Goal: Transaction & Acquisition: Obtain resource

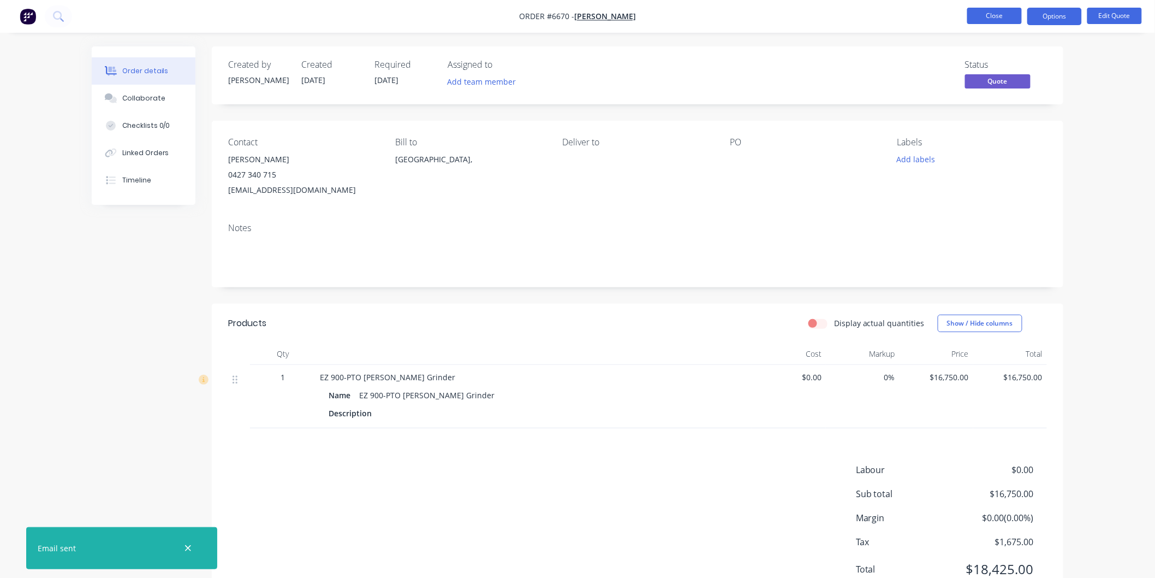
click at [994, 19] on button "Close" at bounding box center [994, 16] width 55 height 16
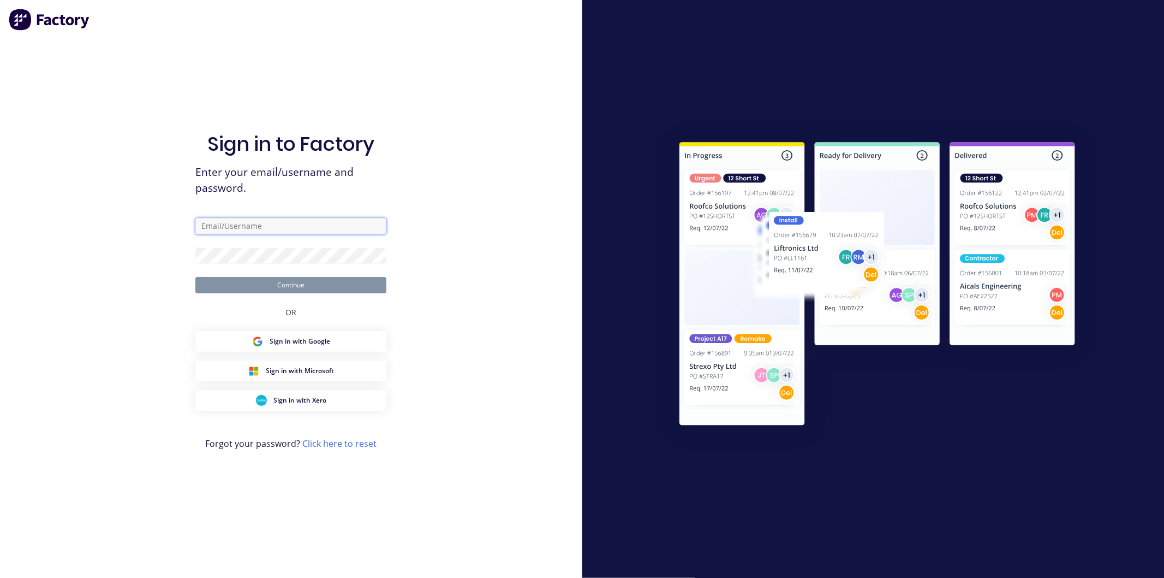
click at [252, 228] on input "text" at bounding box center [290, 226] width 191 height 16
type input "[PERSON_NAME][EMAIL_ADDRESS][DOMAIN_NAME]"
click at [195, 277] on button "Continue" at bounding box center [290, 285] width 191 height 16
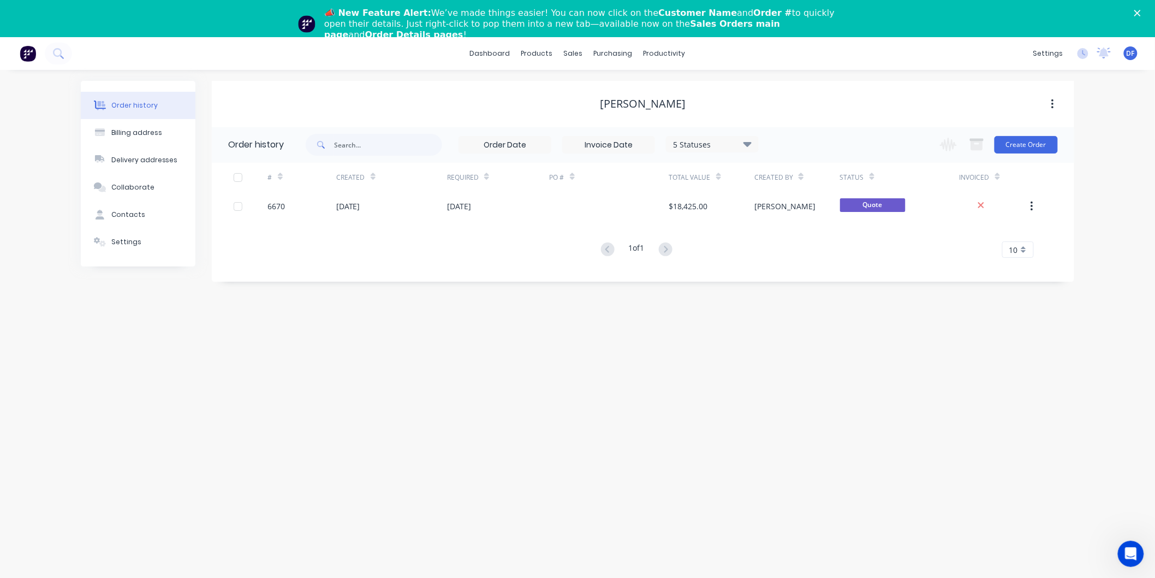
click at [1141, 11] on icon "Close" at bounding box center [1137, 13] width 7 height 7
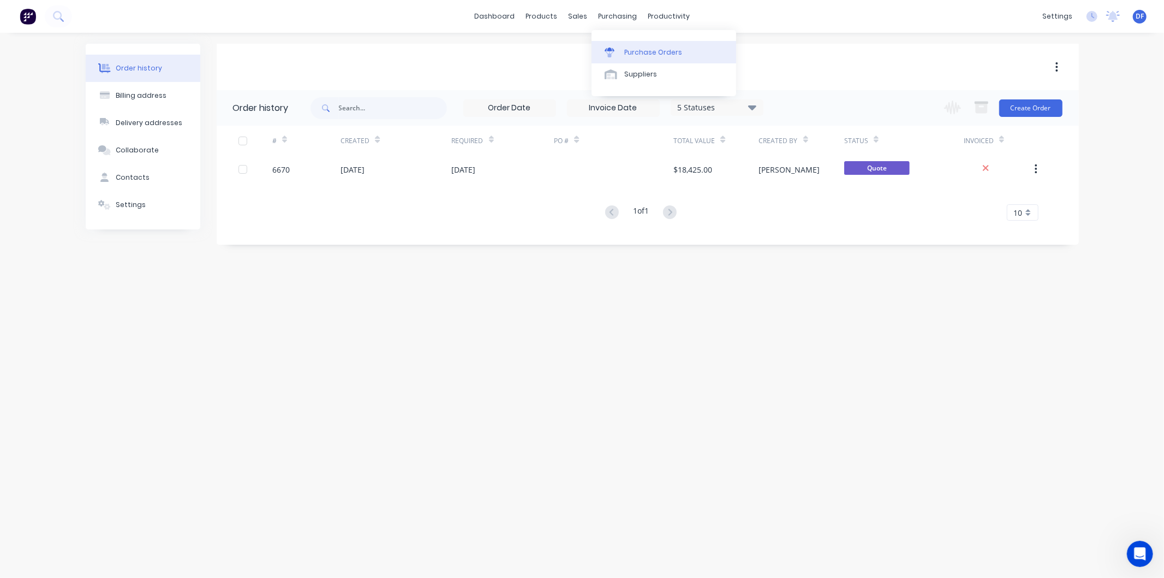
click at [634, 52] on div "Purchase Orders" at bounding box center [654, 52] width 58 height 10
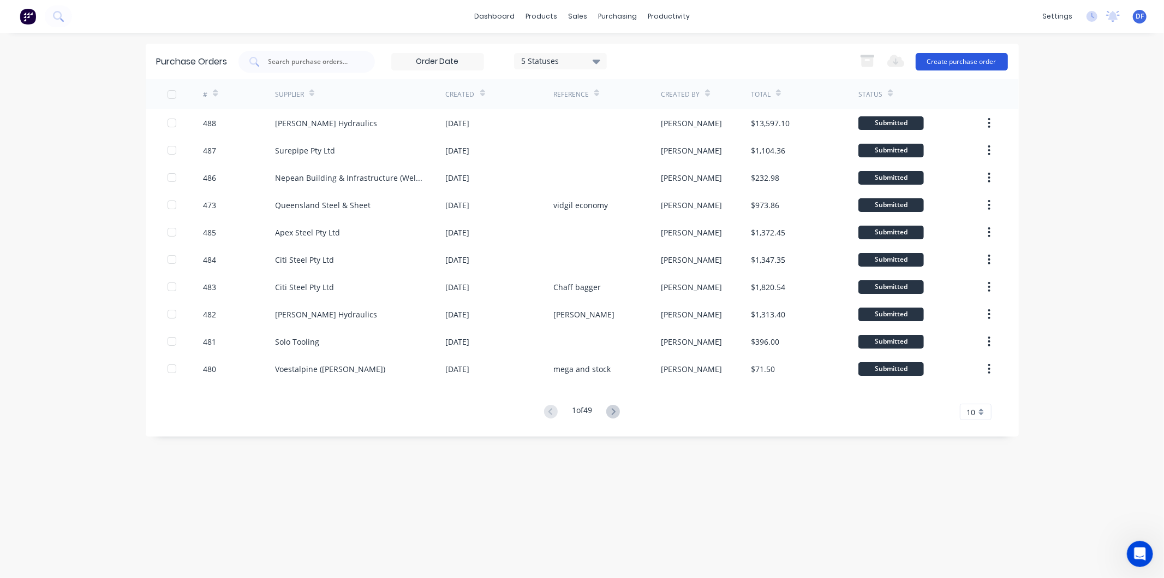
click at [959, 63] on button "Create purchase order" at bounding box center [962, 61] width 92 height 17
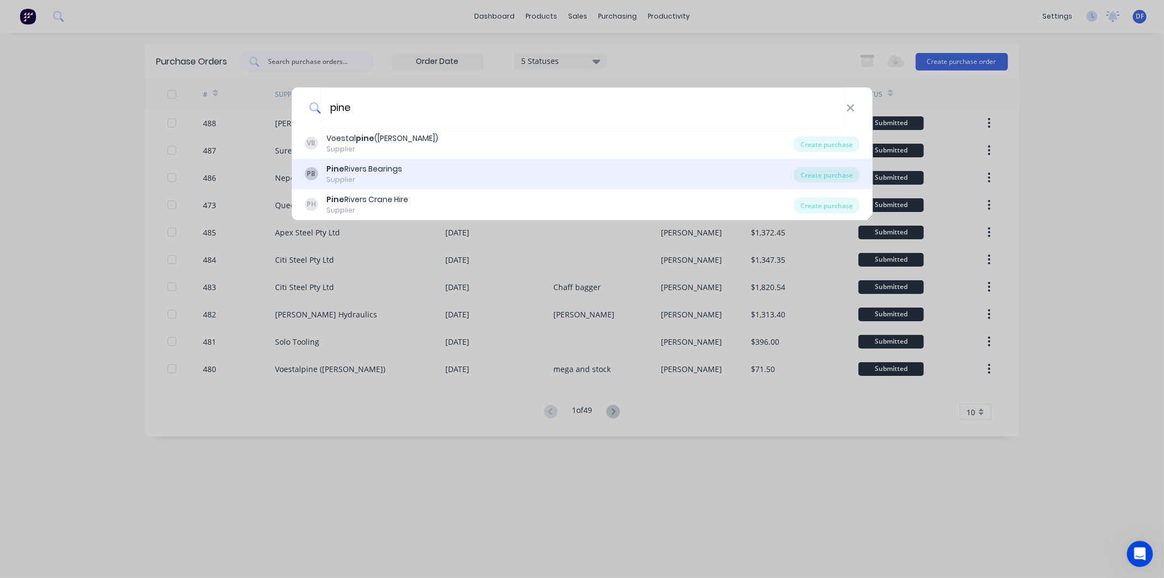
type input "pine"
click at [388, 168] on div "Pine Rivers Bearings" at bounding box center [364, 168] width 76 height 11
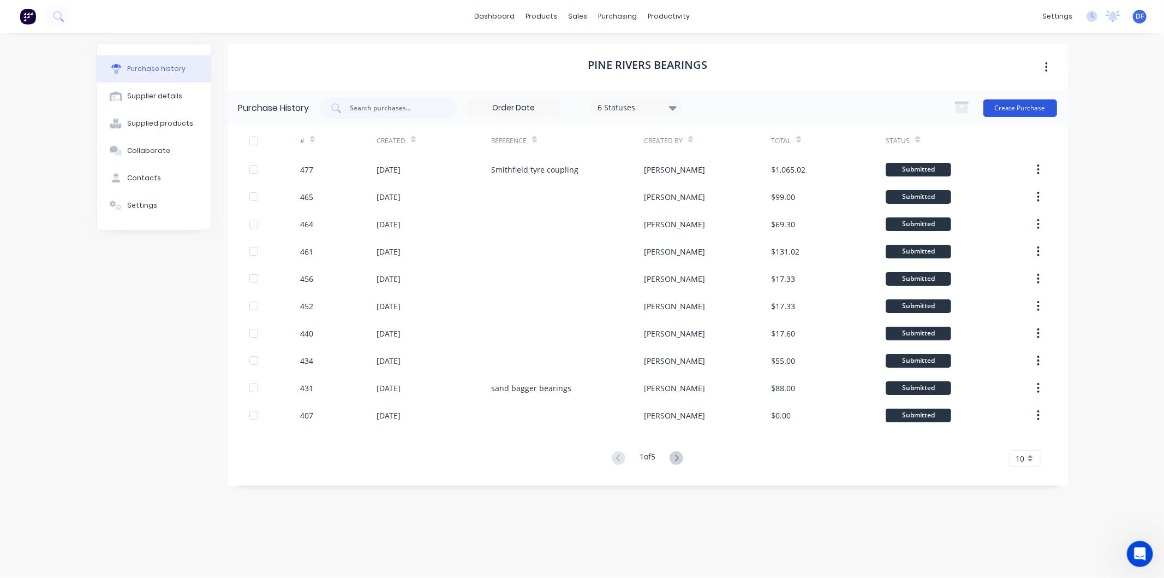
click at [1015, 105] on button "Create Purchase" at bounding box center [1021, 107] width 74 height 17
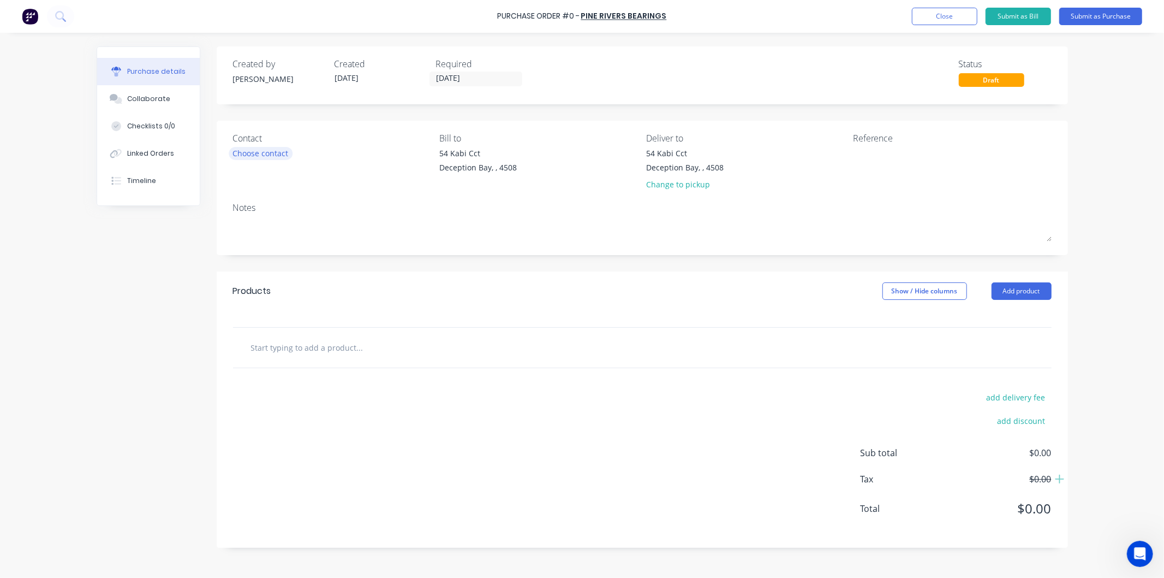
click at [255, 149] on div "Choose contact" at bounding box center [261, 152] width 56 height 11
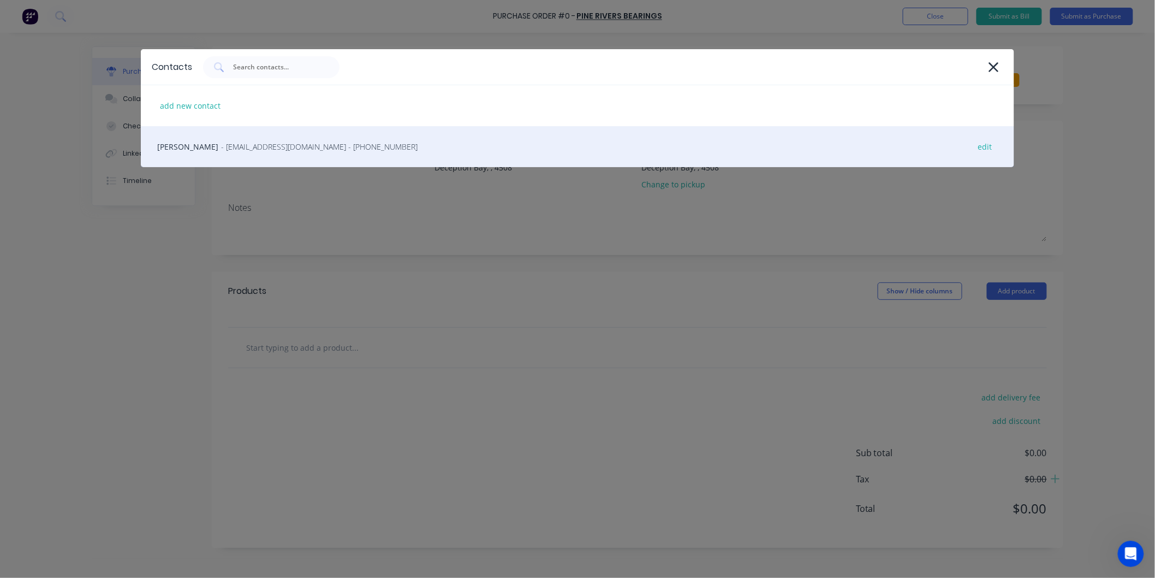
click at [244, 144] on span "- [EMAIL_ADDRESS][DOMAIN_NAME] - [PHONE_NUMBER]" at bounding box center [319, 146] width 197 height 11
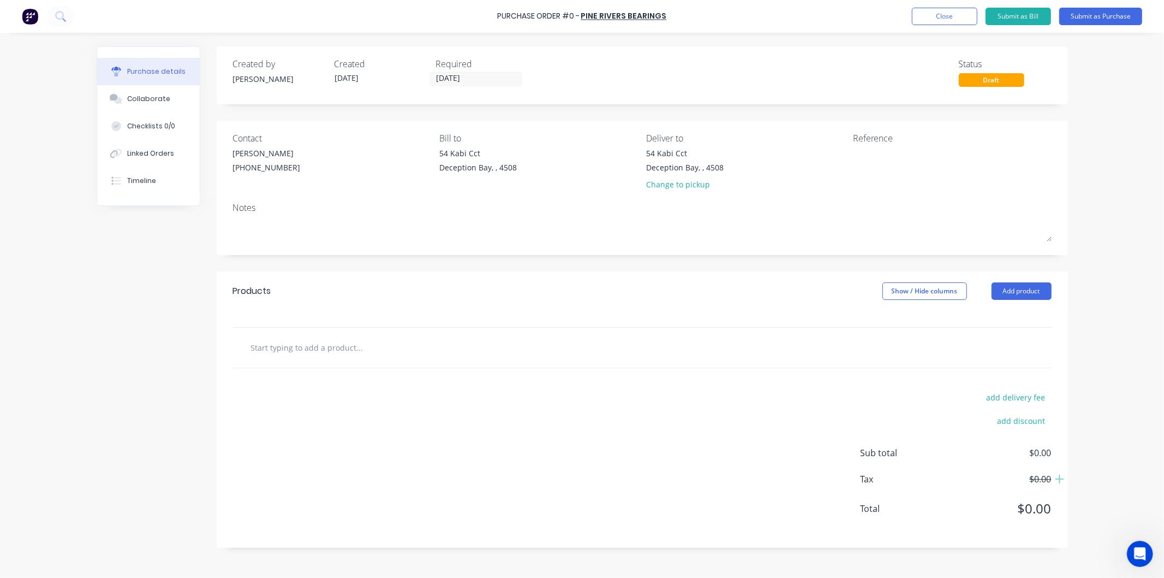
click at [328, 335] on div at bounding box center [642, 348] width 819 height 40
click at [289, 349] on input "text" at bounding box center [360, 347] width 218 height 22
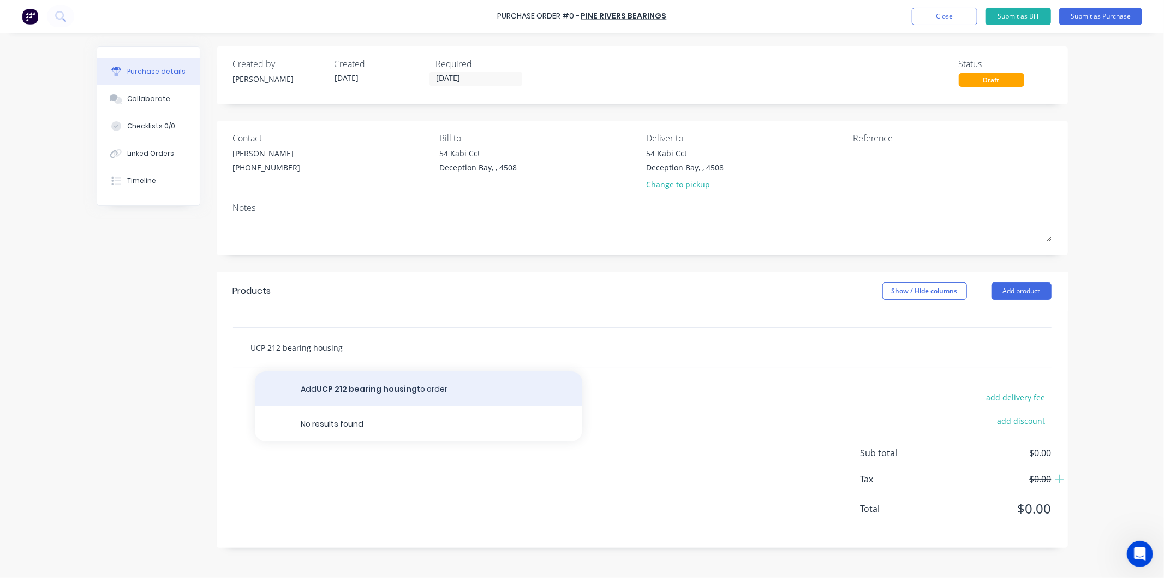
type input "UCP 212 bearing housing"
click at [364, 385] on button "Add UCP 212 bearing housing to order" at bounding box center [419, 388] width 328 height 35
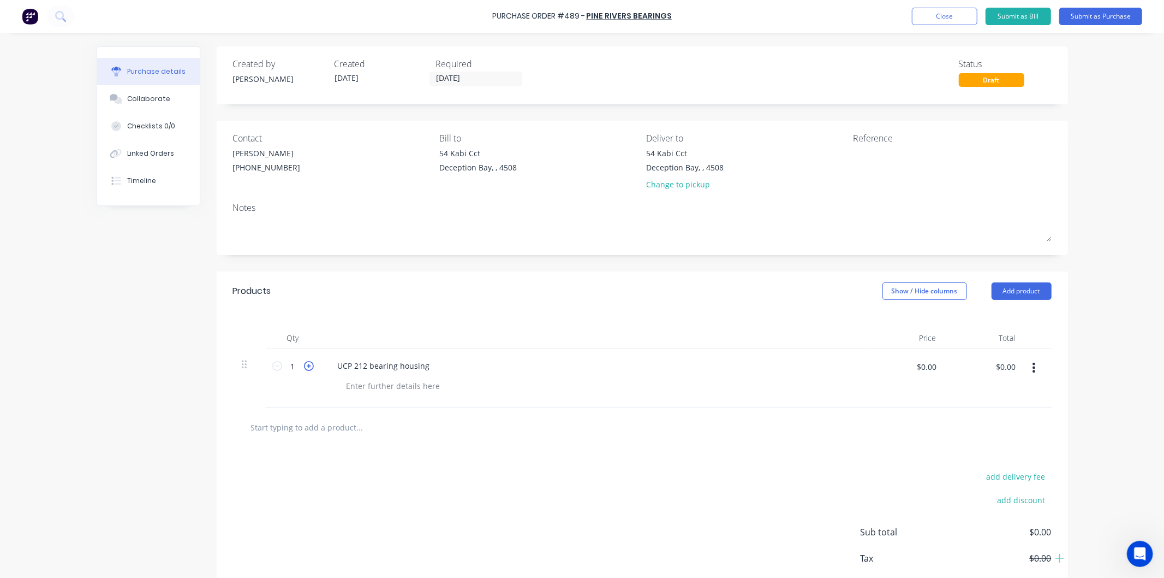
click at [304, 367] on icon at bounding box center [309, 366] width 10 height 10
type input "2"
click at [921, 362] on input "$0.00" at bounding box center [927, 366] width 33 height 17
type input "$15.50"
type input "$31.00"
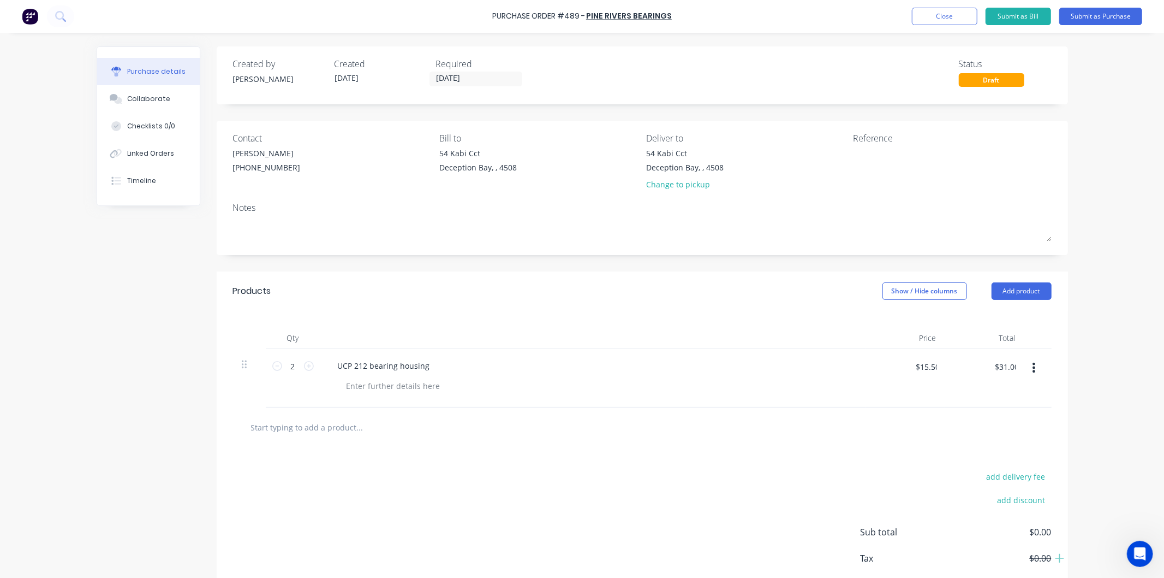
click at [897, 383] on div "$15.50 15.50" at bounding box center [909, 371] width 68 height 26
click at [337, 434] on input "text" at bounding box center [360, 427] width 218 height 22
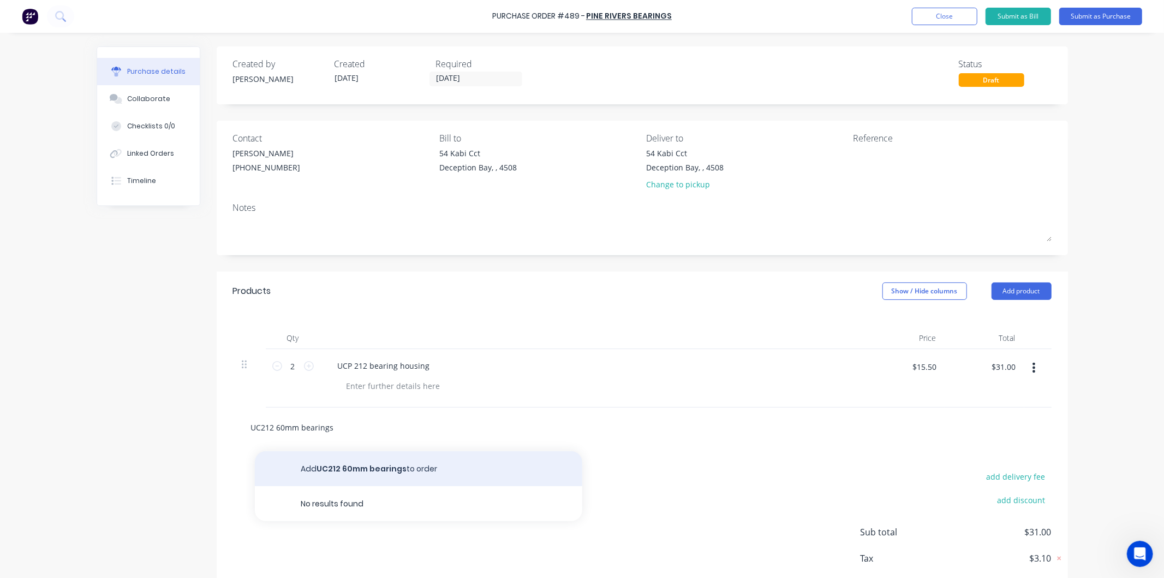
type input "UC212 60mm bearings"
click at [360, 467] on button "Add UC212 60mm bearings to order" at bounding box center [419, 468] width 328 height 35
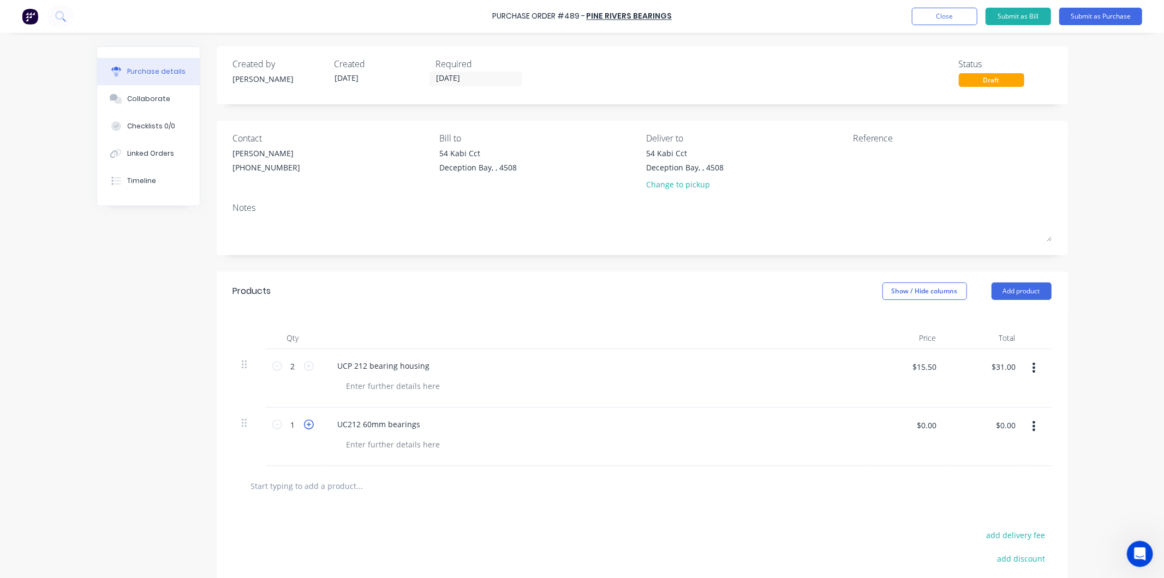
click at [304, 424] on icon at bounding box center [309, 424] width 10 height 10
type input "2"
click at [924, 426] on input "$0.00" at bounding box center [927, 424] width 33 height 17
type input "$35.00"
type input "$70.00"
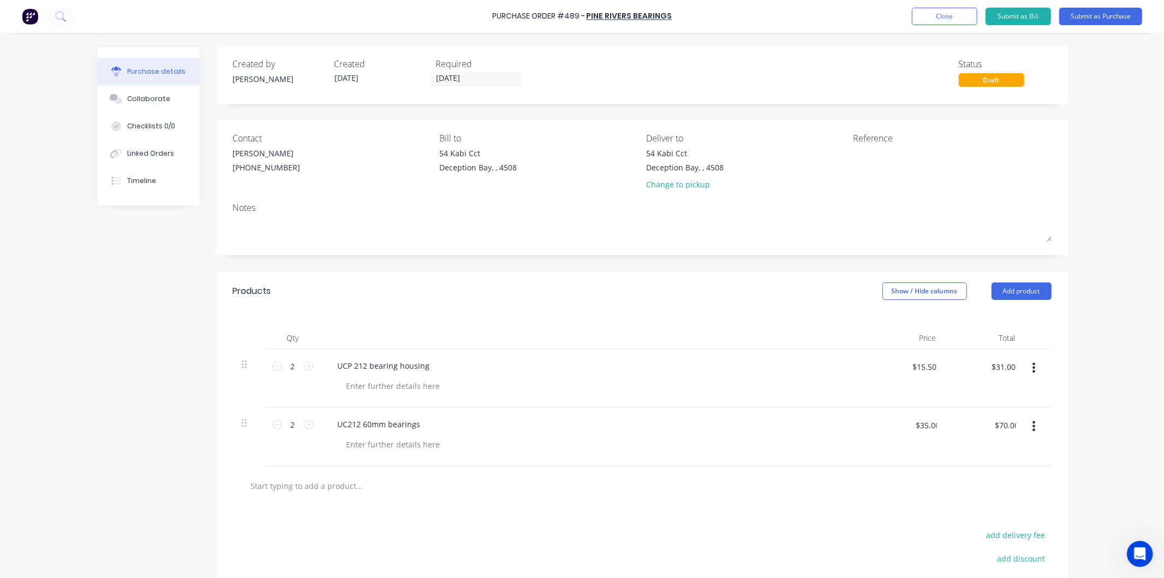
click at [840, 425] on div "UC212 60mm bearings" at bounding box center [593, 424] width 528 height 16
click at [1097, 18] on button "Submit as Purchase" at bounding box center [1101, 16] width 83 height 17
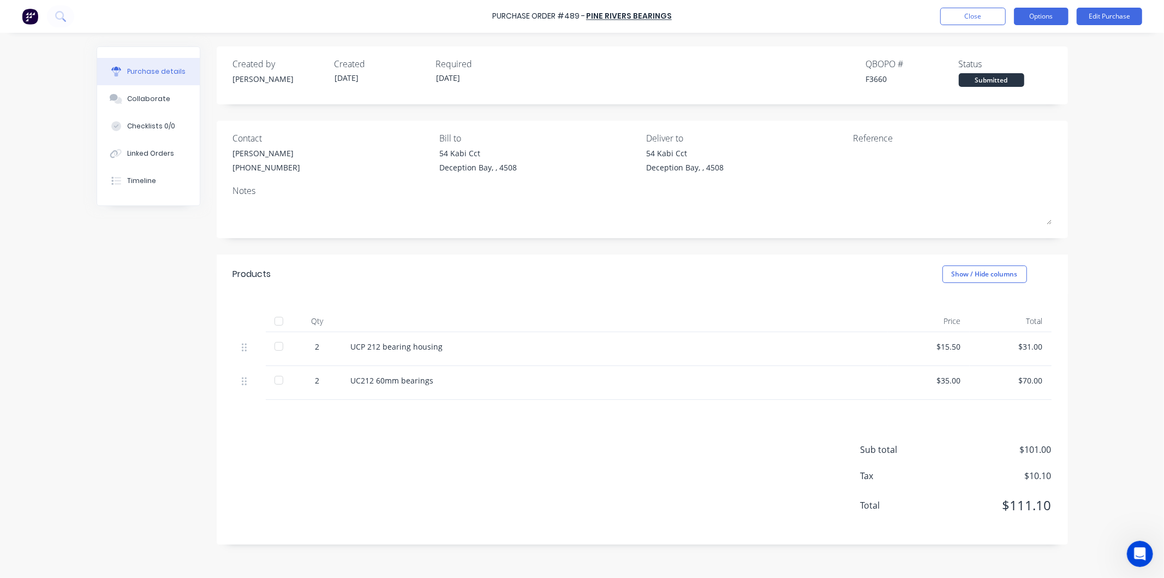
click at [1030, 12] on button "Options" at bounding box center [1041, 16] width 55 height 17
click at [1003, 43] on div "Print / Email" at bounding box center [1017, 45] width 84 height 16
click at [994, 67] on div "With pricing" at bounding box center [1017, 66] width 84 height 16
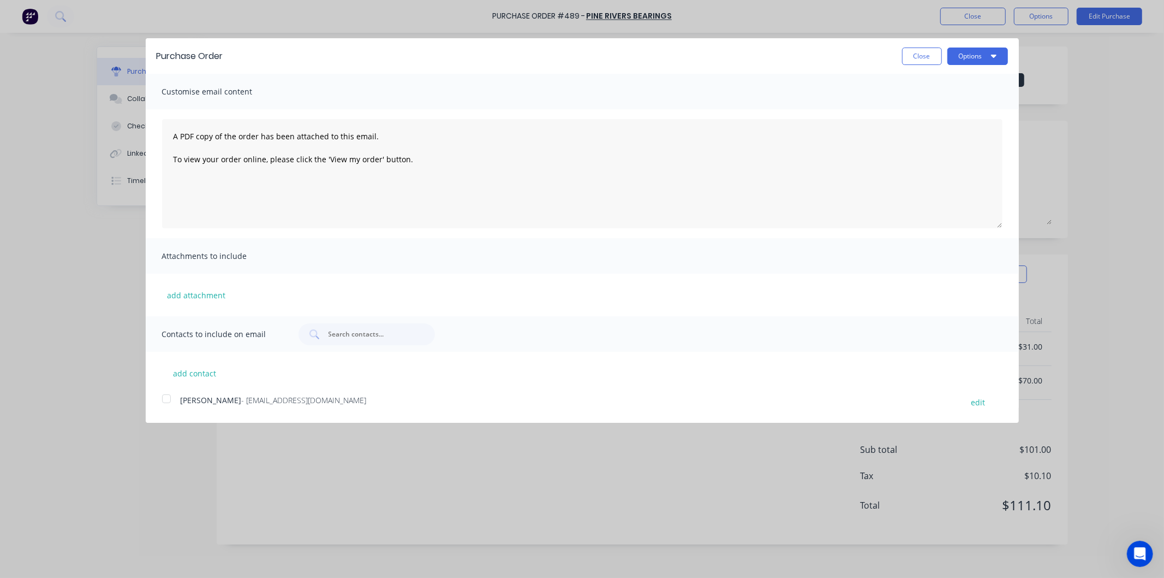
click at [170, 400] on div at bounding box center [167, 399] width 22 height 22
click at [962, 56] on button "Options" at bounding box center [978, 55] width 61 height 17
click at [932, 103] on div "Email" at bounding box center [956, 106] width 84 height 16
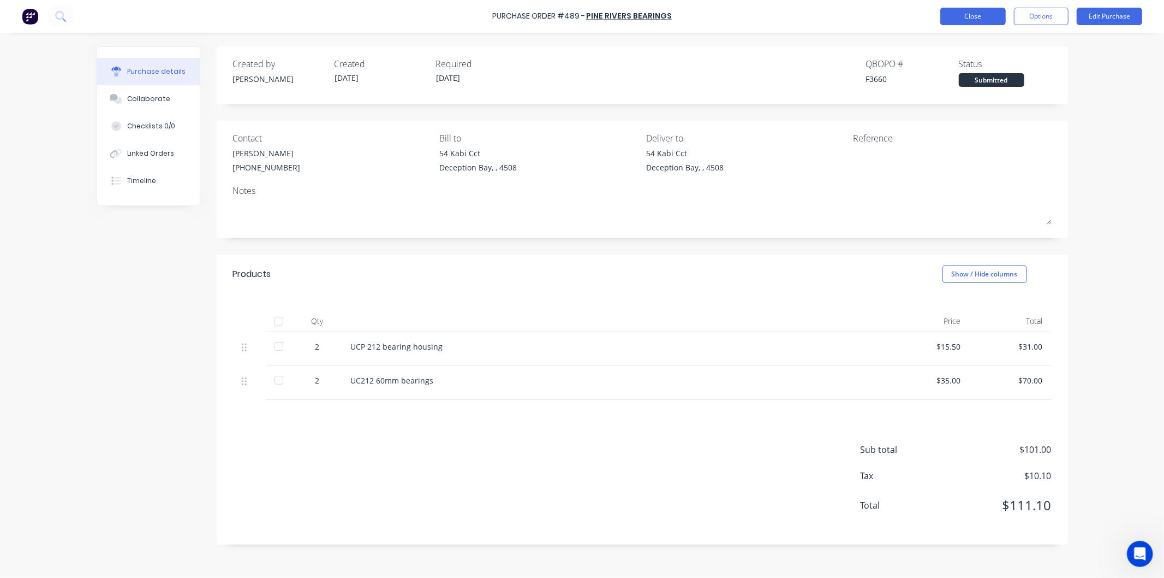
click at [976, 14] on button "Close" at bounding box center [974, 16] width 66 height 17
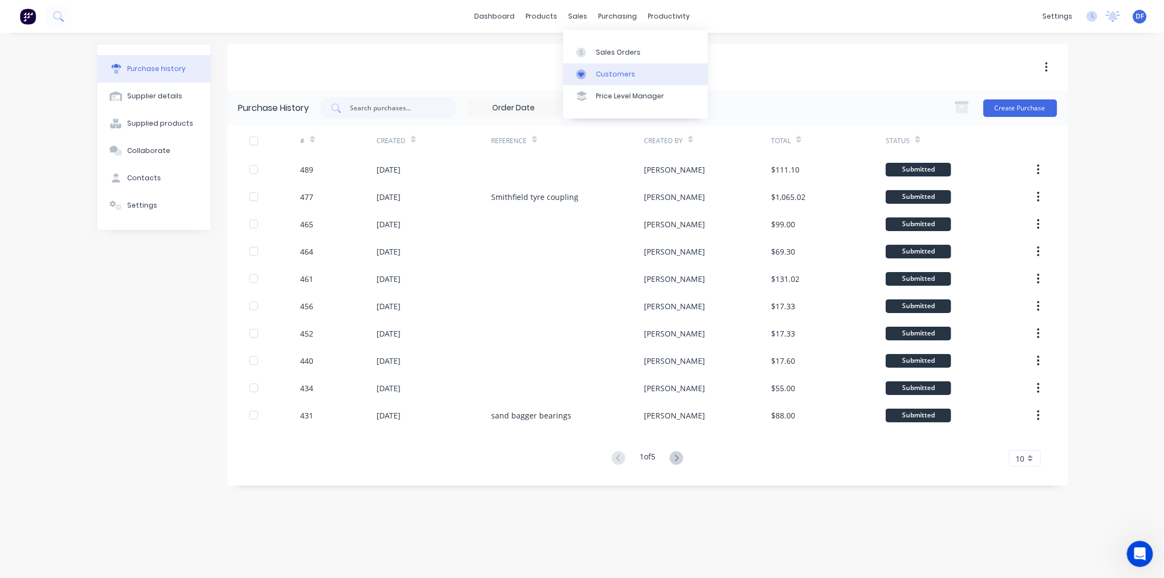
click at [602, 67] on link "Customers" at bounding box center [635, 74] width 145 height 22
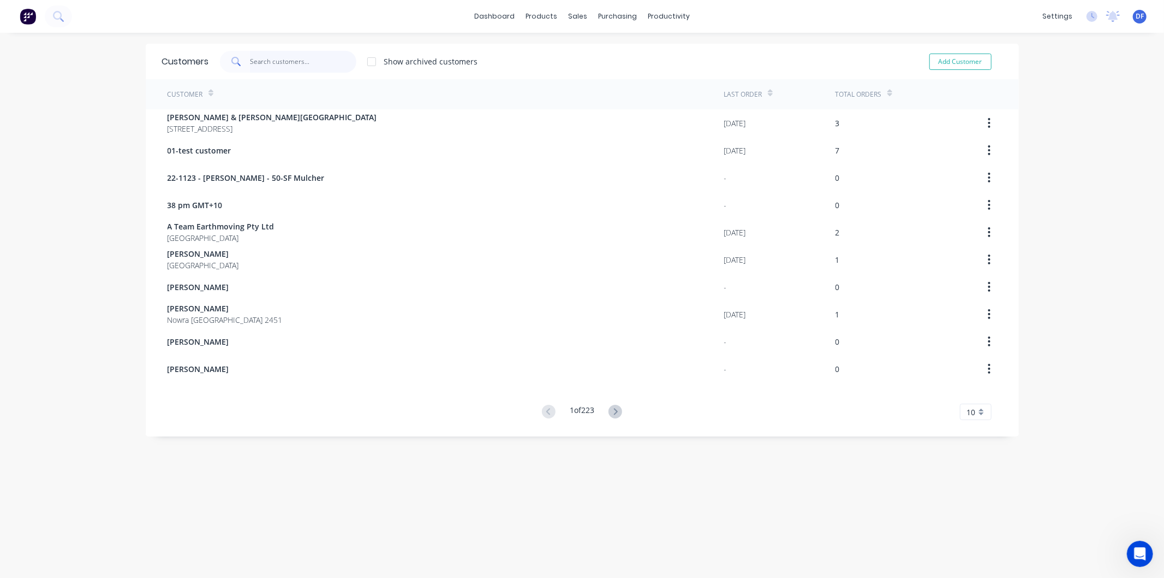
click at [294, 59] on input "text" at bounding box center [303, 62] width 106 height 22
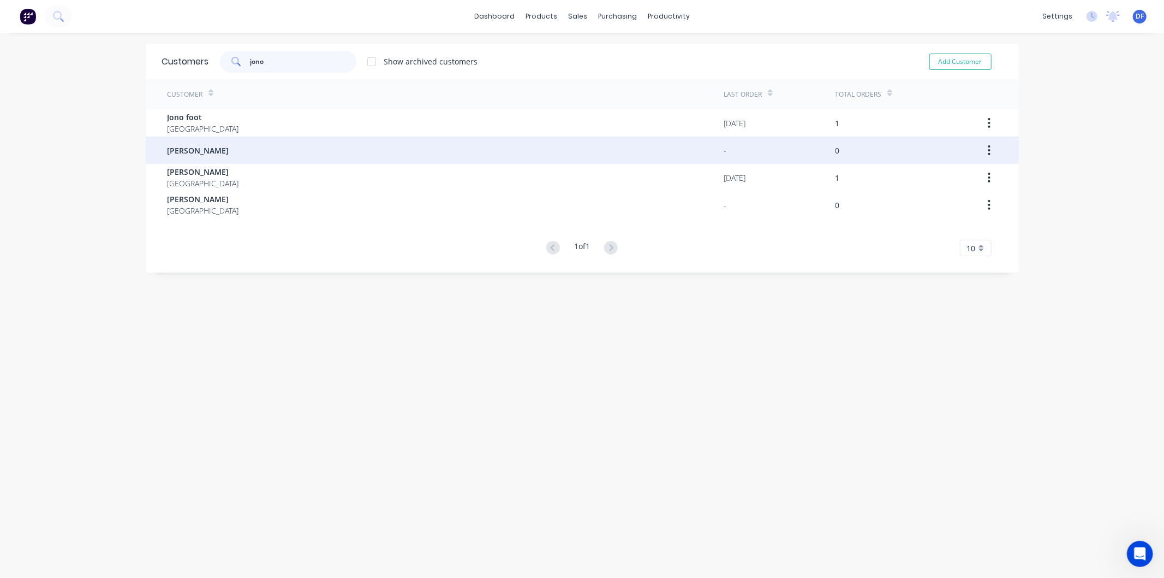
type input "jono"
click at [230, 147] on div "[PERSON_NAME]" at bounding box center [446, 149] width 557 height 27
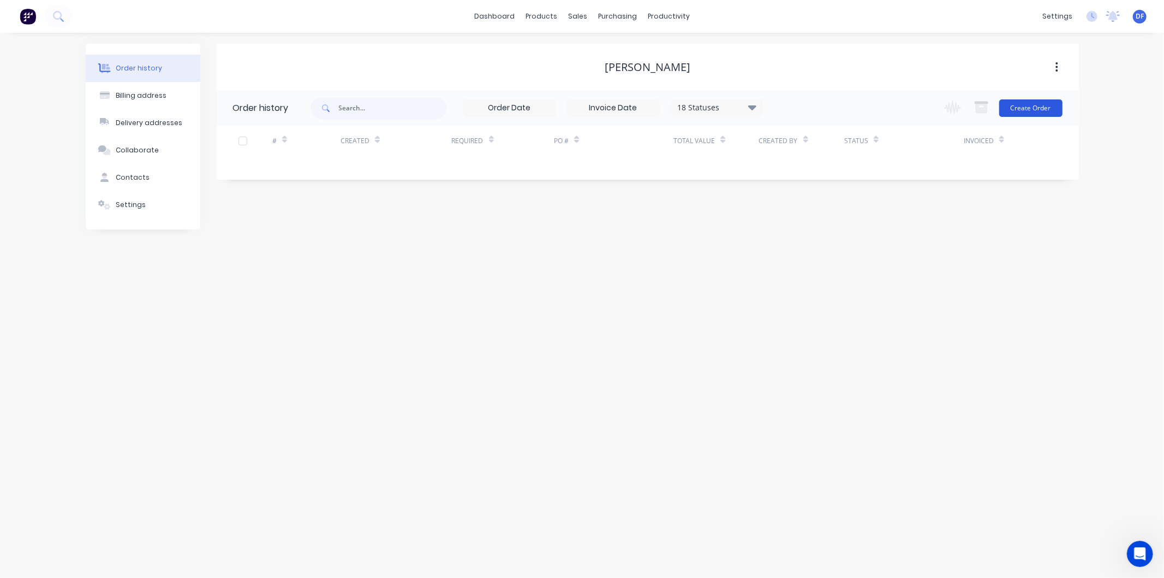
click at [1031, 104] on button "Create Order" at bounding box center [1031, 107] width 63 height 17
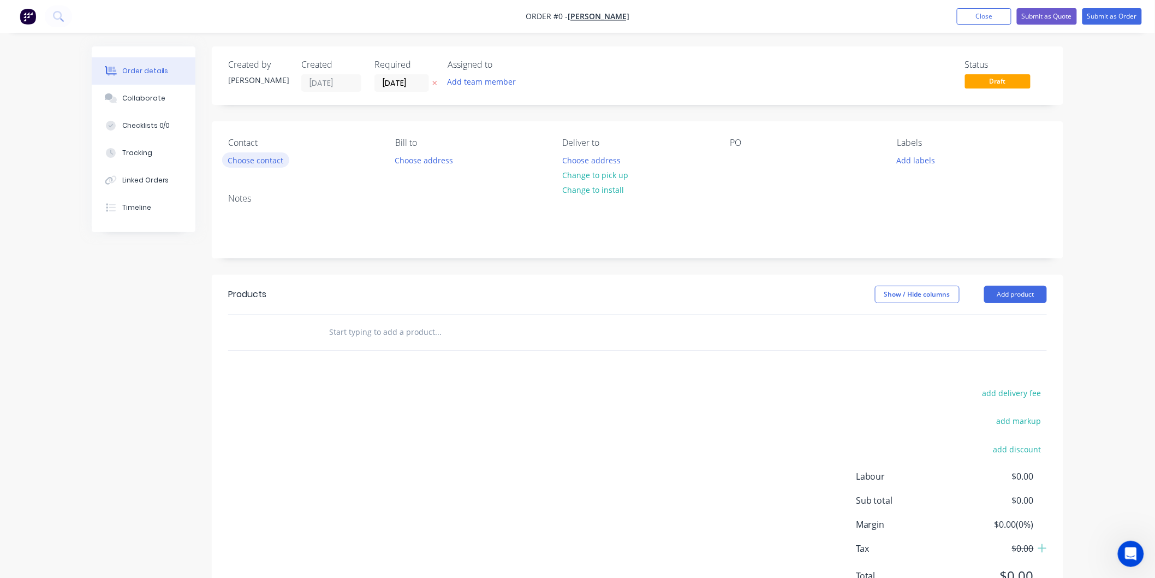
click at [287, 158] on button "Choose contact" at bounding box center [255, 159] width 67 height 15
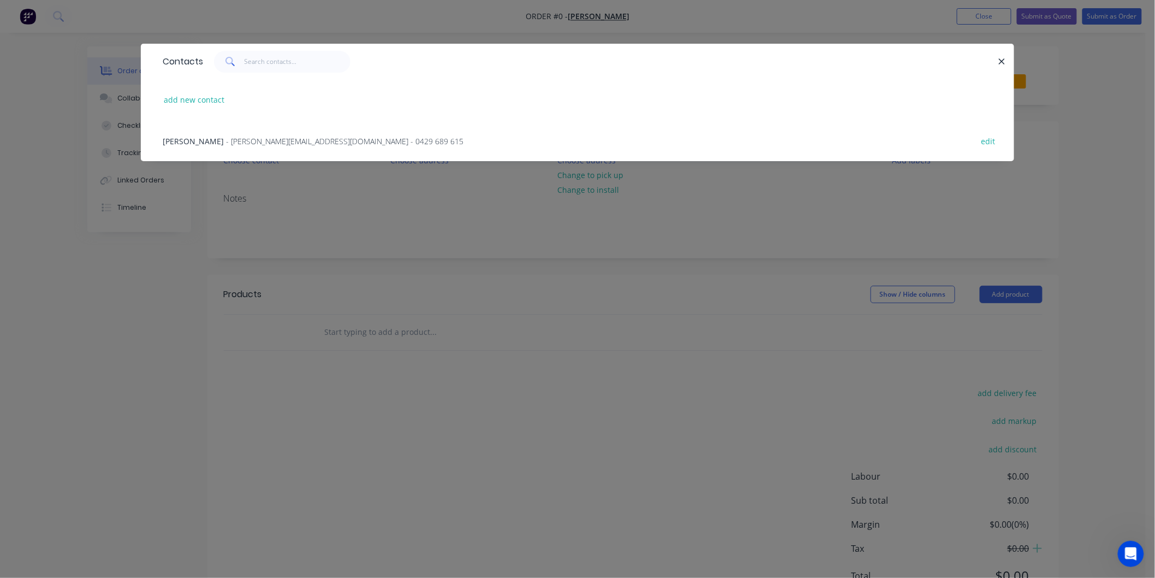
click at [261, 140] on span "- [PERSON_NAME][EMAIL_ADDRESS][DOMAIN_NAME] - 0429 689 615" at bounding box center [344, 141] width 237 height 10
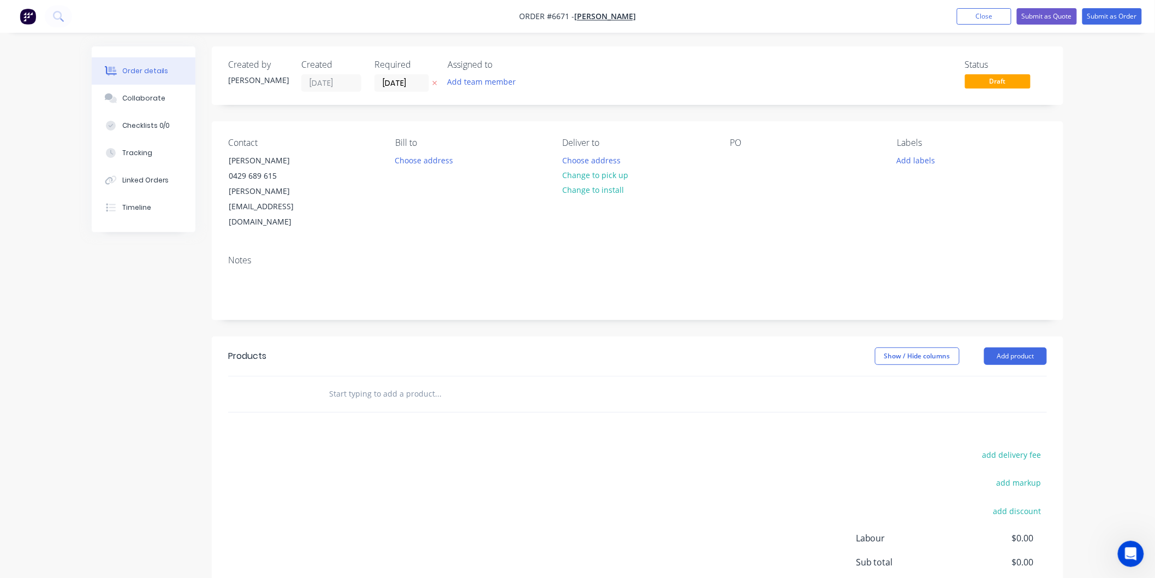
click at [1018, 336] on header "Products Show / Hide columns Add product" at bounding box center [638, 355] width 852 height 39
click at [1010, 347] on button "Add product" at bounding box center [1015, 355] width 63 height 17
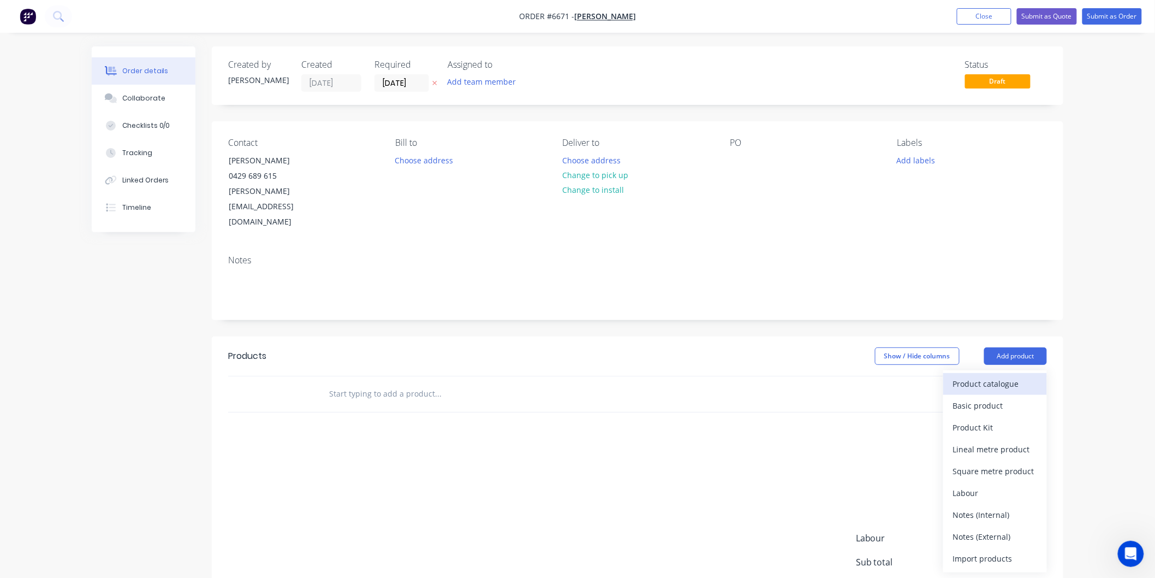
click at [975, 376] on div "Product catalogue" at bounding box center [995, 384] width 84 height 16
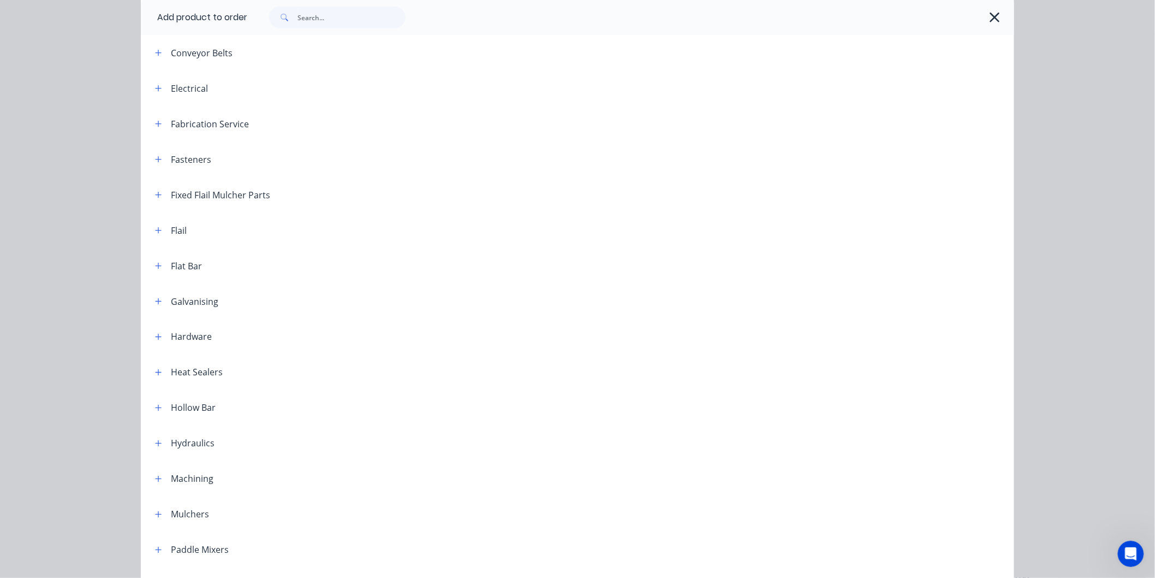
scroll to position [607, 0]
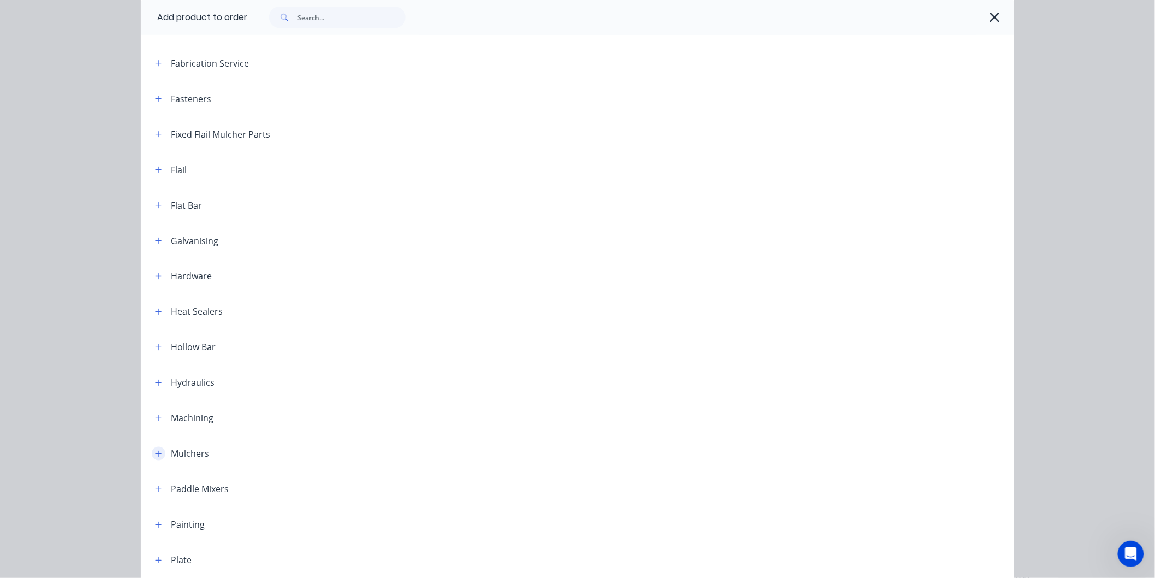
click at [155, 452] on icon "button" at bounding box center [158, 454] width 7 height 8
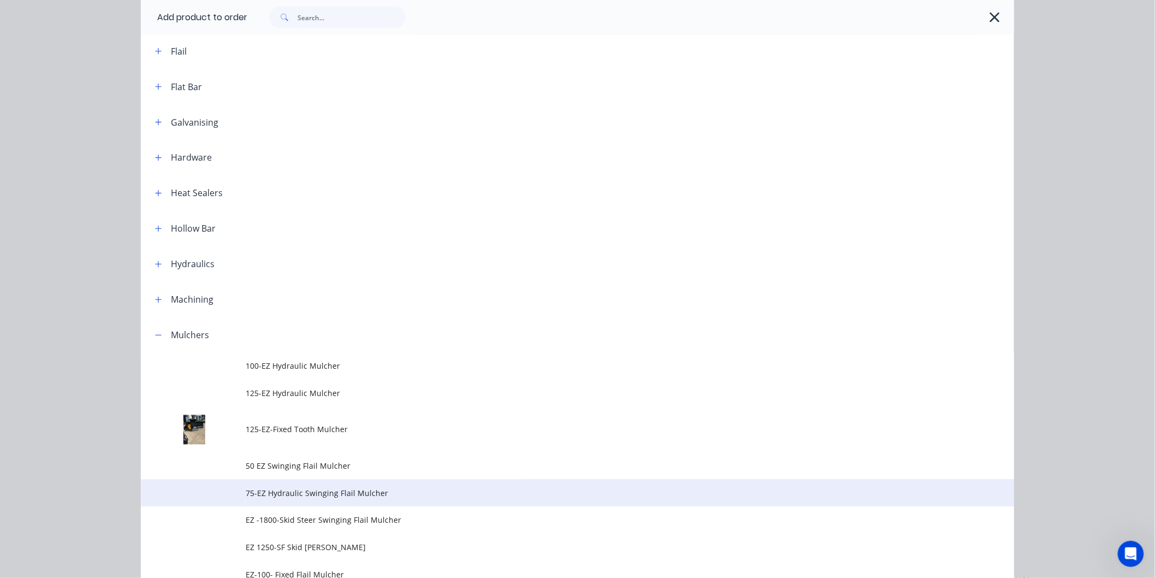
scroll to position [728, 0]
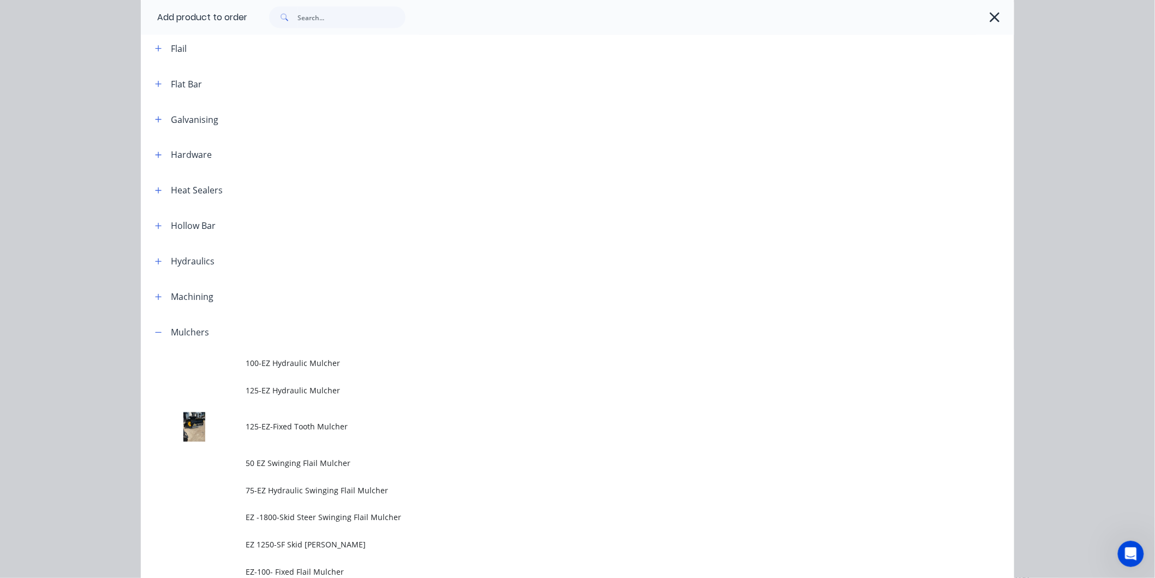
click at [310, 485] on span "75-EZ Hydraulic Swinging Flail Mulcher" at bounding box center [553, 490] width 615 height 11
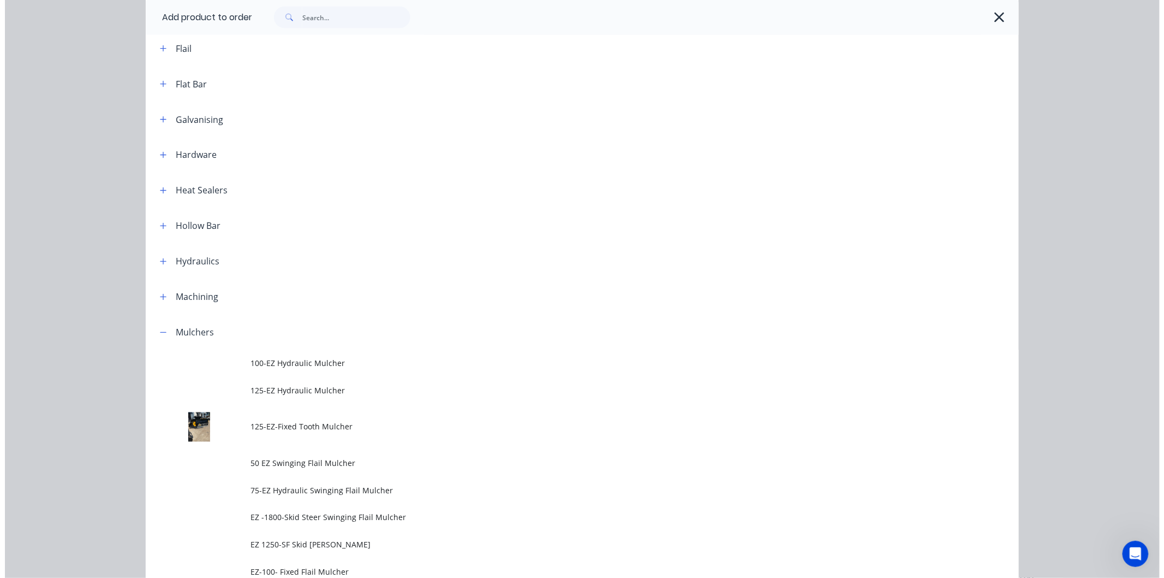
scroll to position [0, 0]
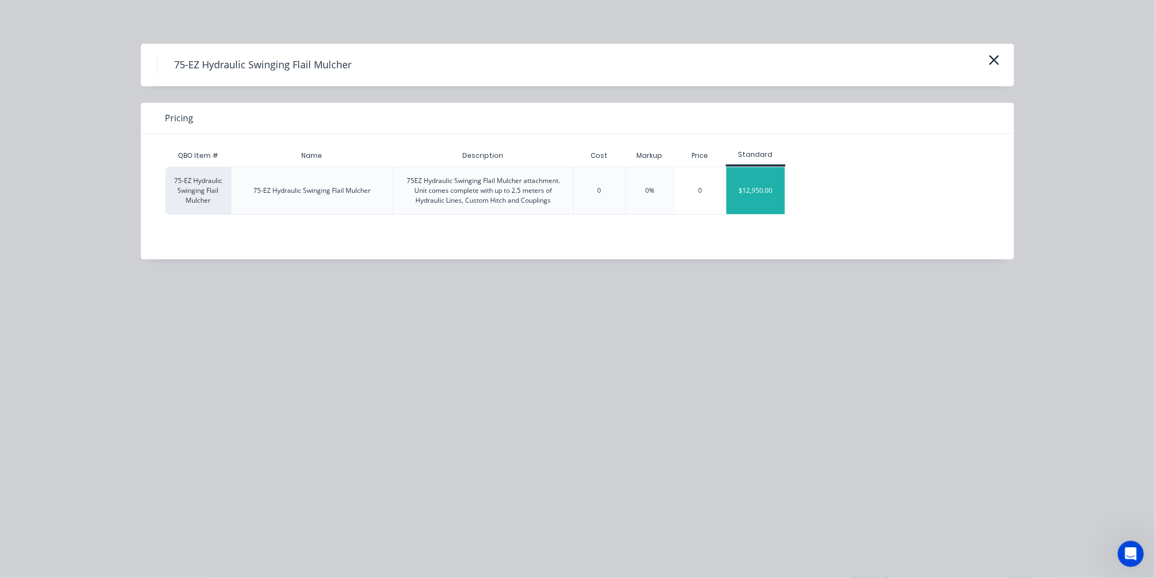
click at [763, 192] on div "$12,950.00" at bounding box center [756, 190] width 58 height 47
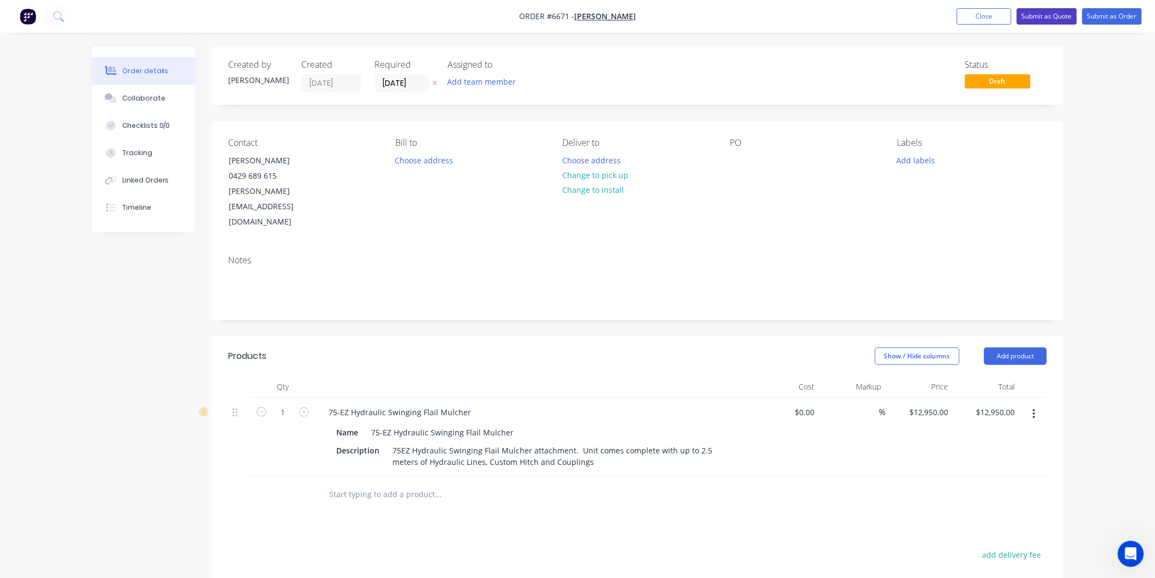
click at [1044, 11] on button "Submit as Quote" at bounding box center [1047, 16] width 60 height 16
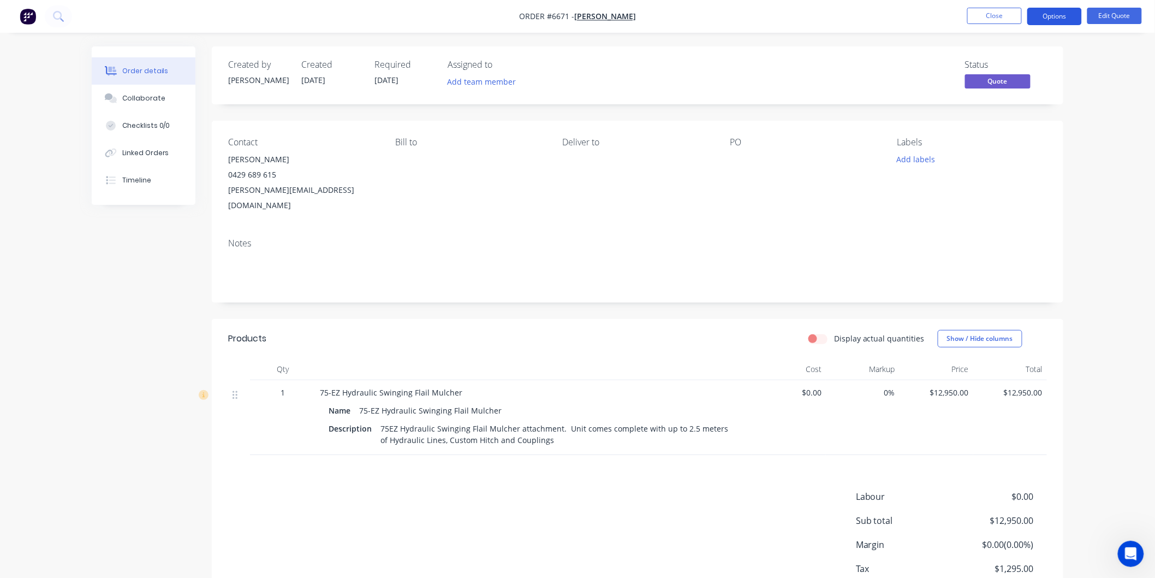
click at [1053, 14] on button "Options" at bounding box center [1054, 16] width 55 height 17
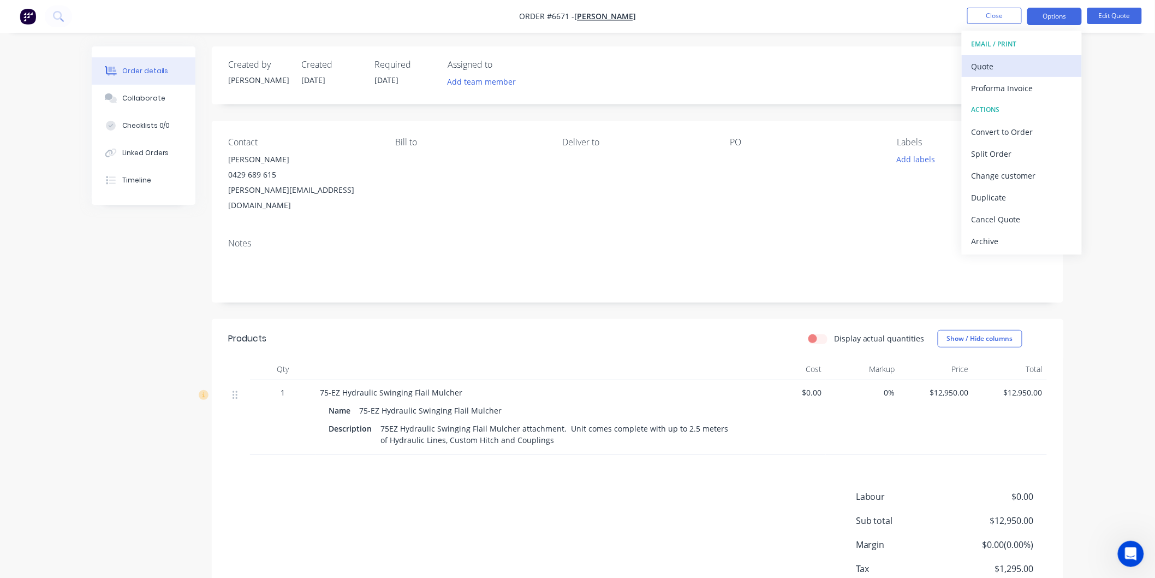
click at [998, 63] on div "Quote" at bounding box center [1022, 66] width 100 height 16
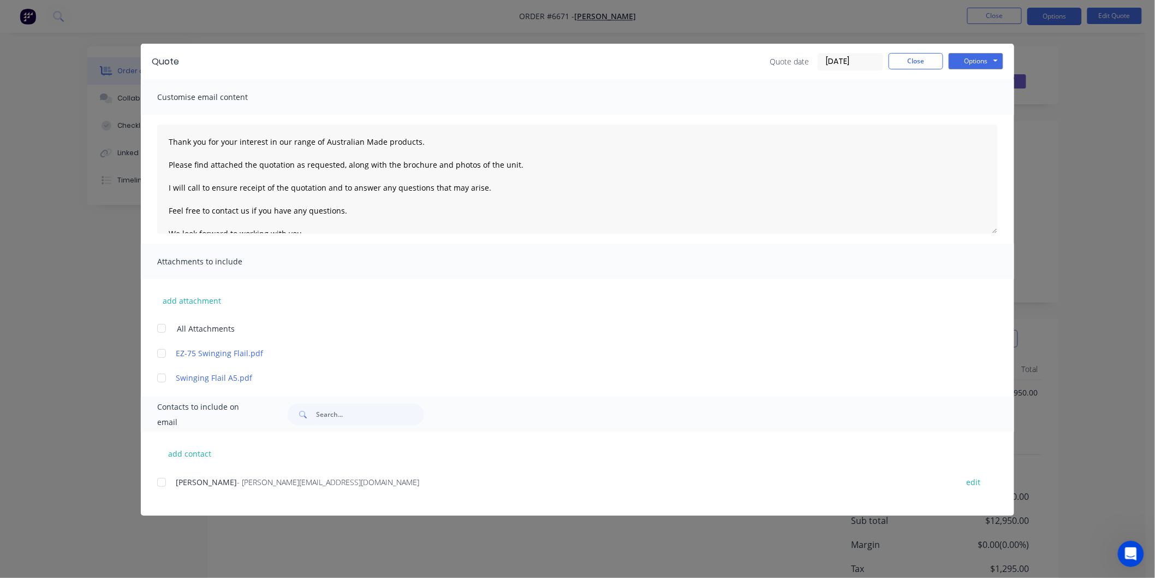
click at [157, 483] on div at bounding box center [162, 482] width 22 height 22
click at [164, 331] on div at bounding box center [162, 328] width 22 height 22
click at [164, 138] on textarea "Thank you for your interest in our range of Australian Made products. Please fi…" at bounding box center [577, 178] width 841 height 109
click at [176, 138] on textarea "Thank you for your interest in our range of Australian Made products. Please fi…" at bounding box center [577, 178] width 841 height 109
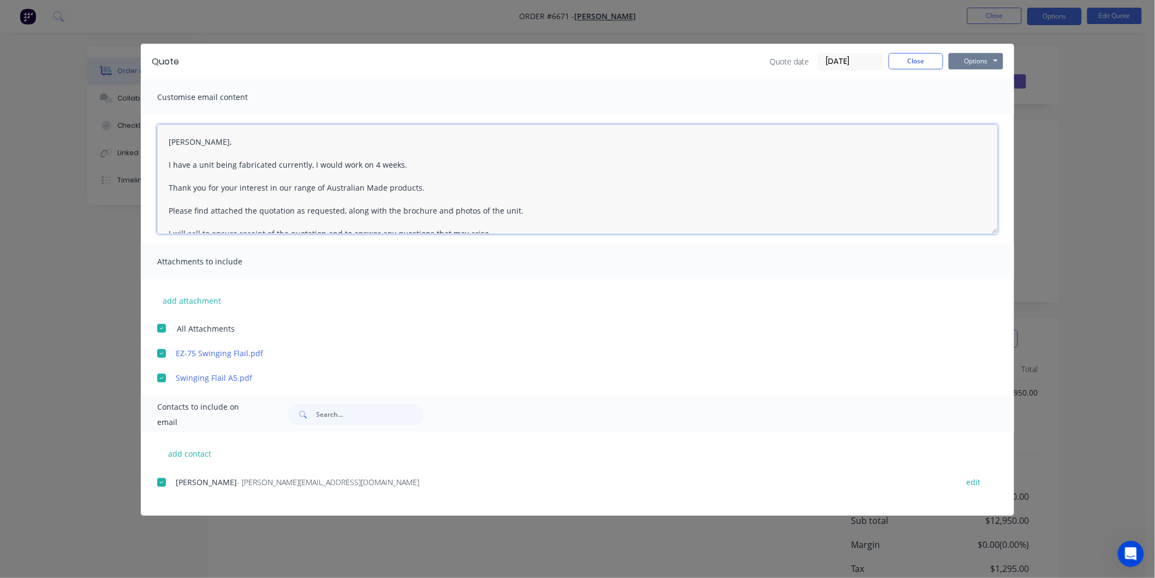
type textarea "[PERSON_NAME], I have a unit being fabricated currently, I would work on 4 week…"
click at [982, 61] on button "Options" at bounding box center [976, 61] width 55 height 16
click at [984, 118] on button "Email" at bounding box center [984, 117] width 70 height 18
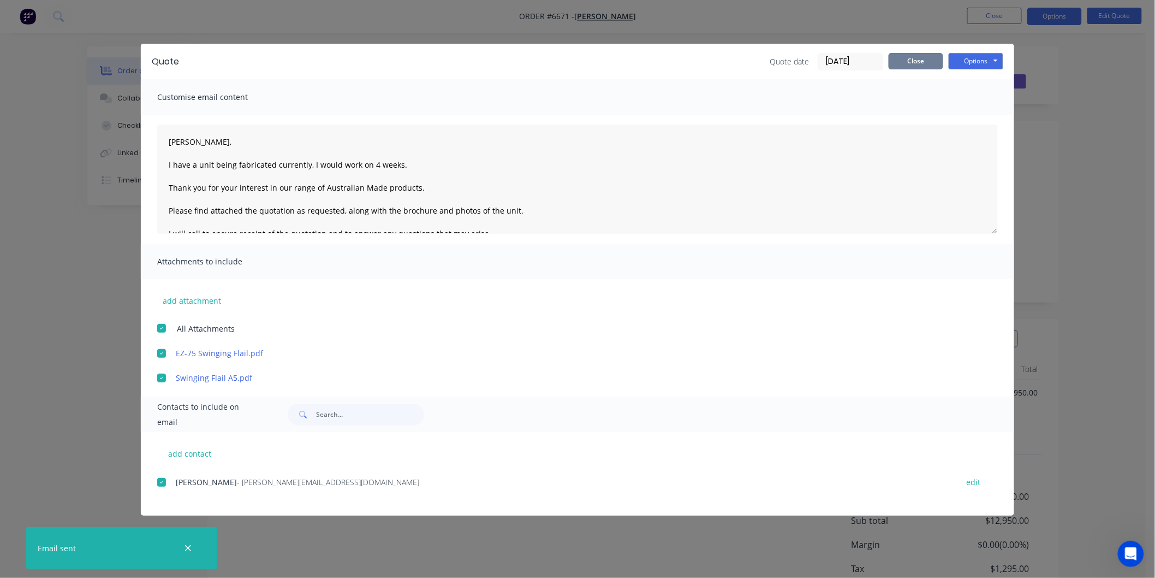
click at [906, 63] on button "Close" at bounding box center [916, 61] width 55 height 16
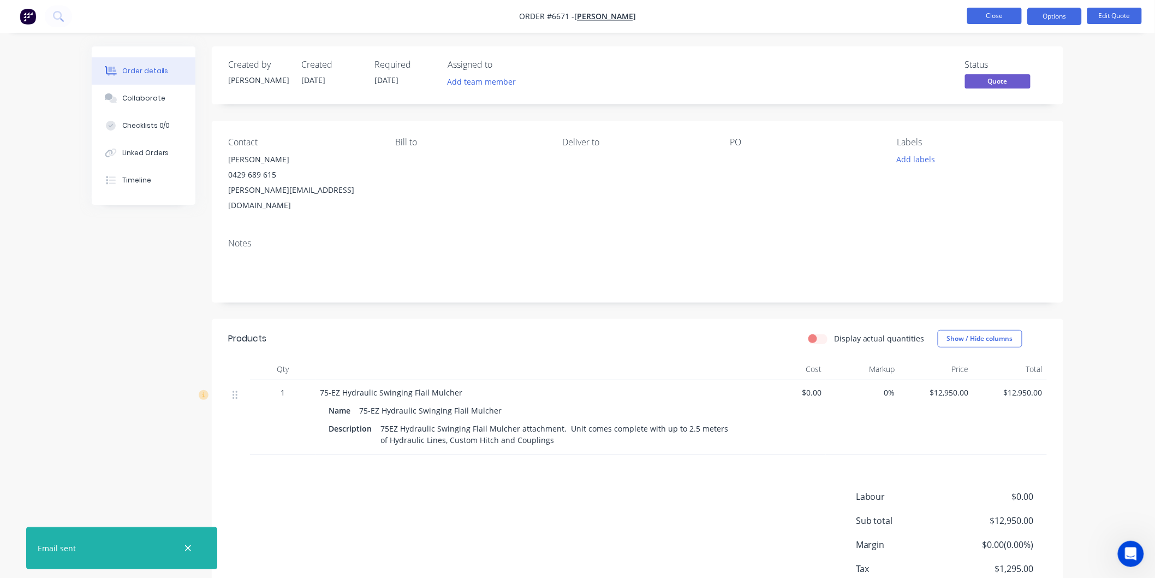
drag, startPoint x: 983, startPoint y: 15, endPoint x: 994, endPoint y: 14, distance: 11.0
click at [994, 14] on button "Close" at bounding box center [994, 16] width 55 height 16
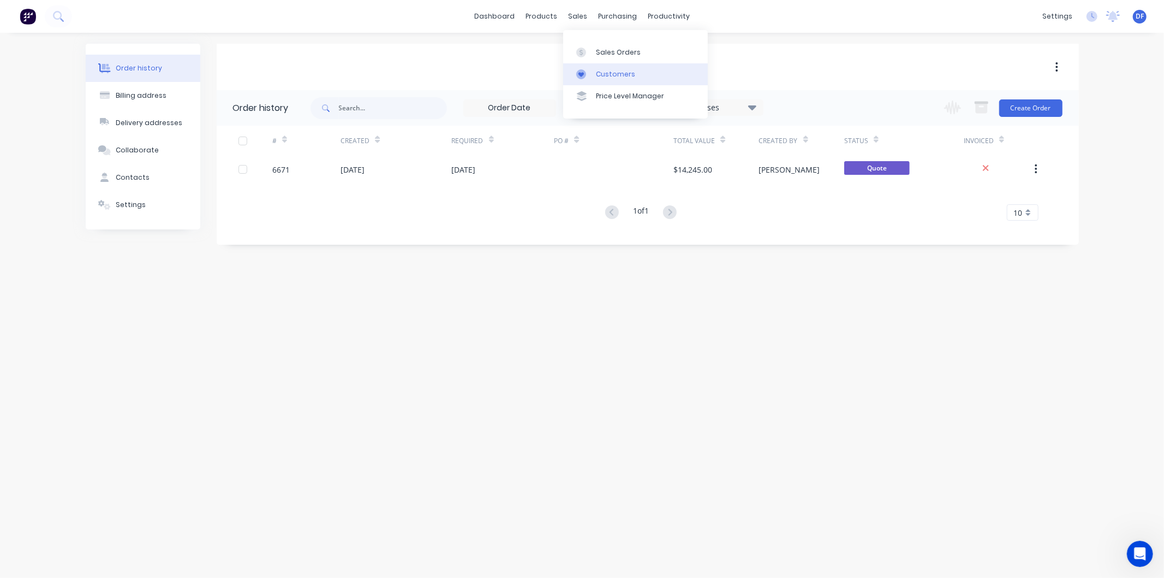
click at [607, 71] on div "Customers" at bounding box center [615, 74] width 39 height 10
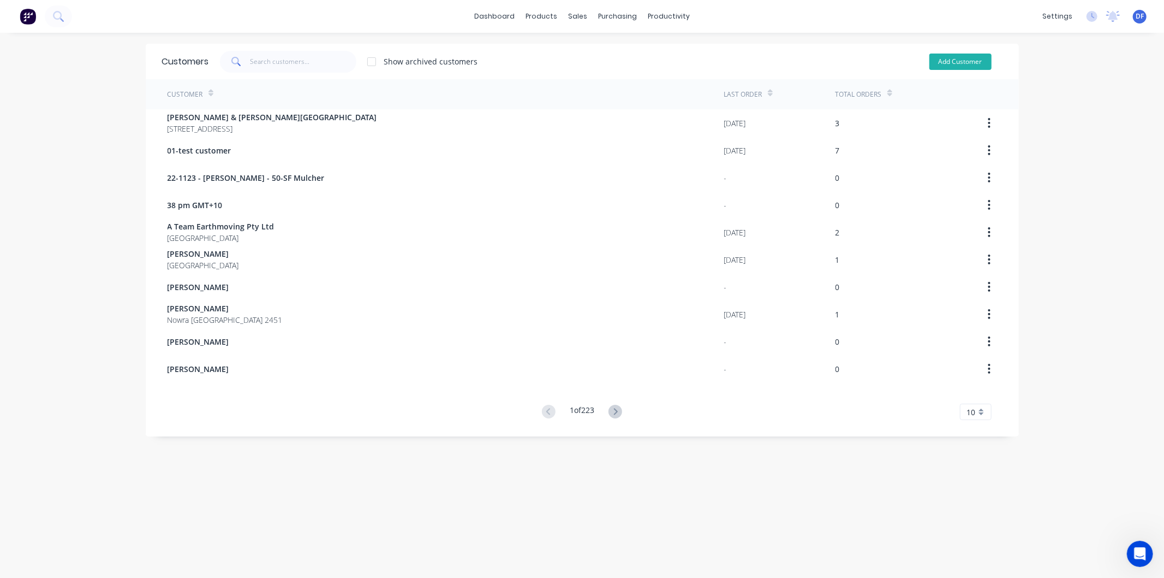
click at [946, 56] on button "Add Customer" at bounding box center [961, 62] width 62 height 16
select select "AU"
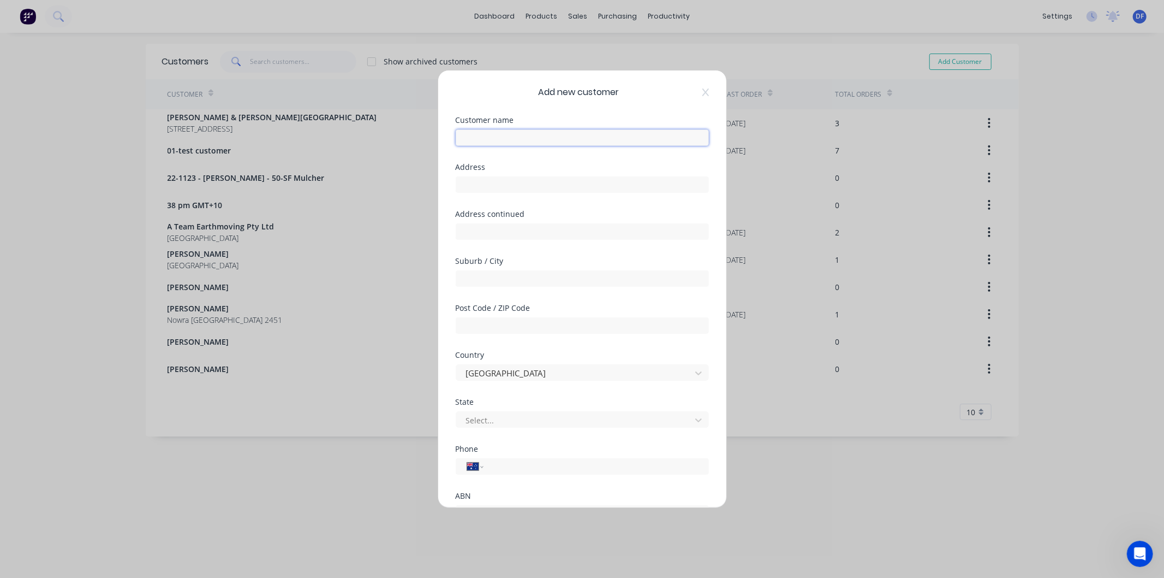
click at [493, 140] on input "text" at bounding box center [582, 137] width 253 height 16
type input "Xav"
click at [509, 467] on input "tel" at bounding box center [594, 466] width 206 height 13
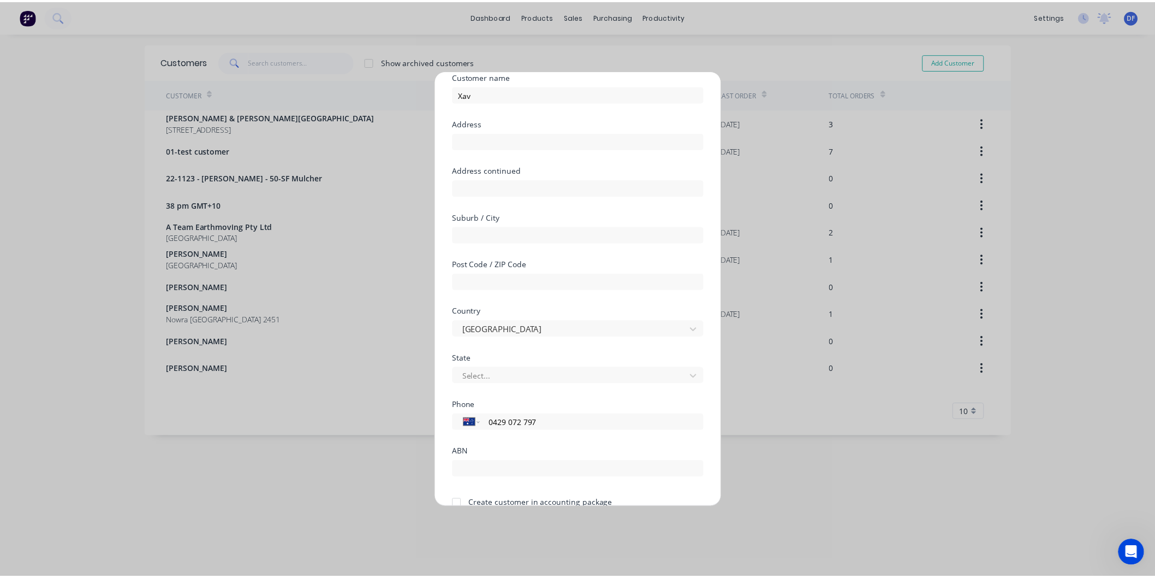
scroll to position [96, 0]
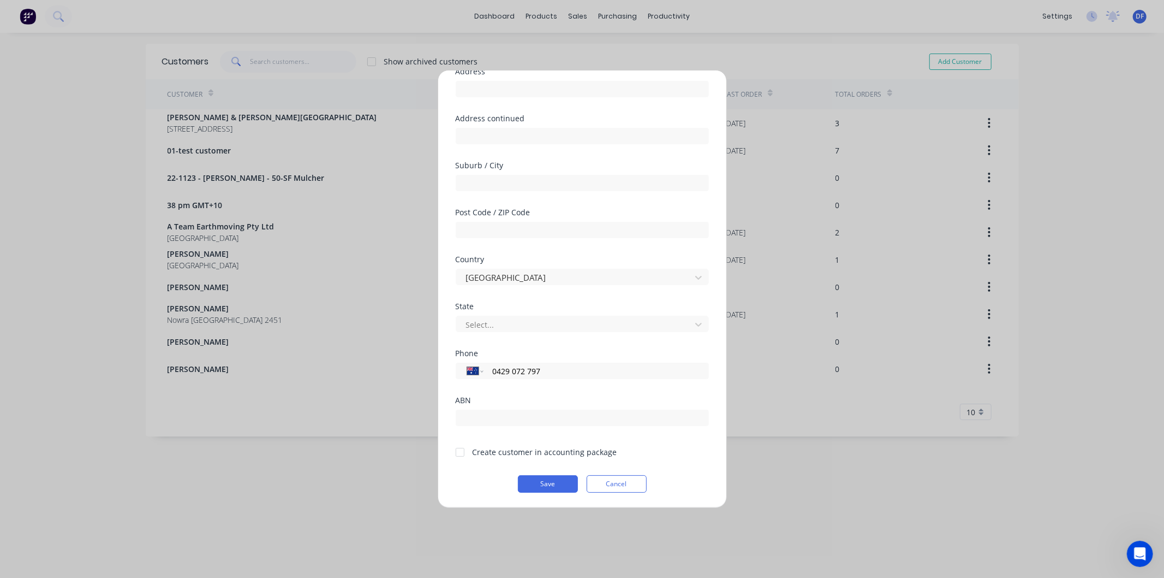
type input "0429 072 797"
click at [460, 450] on div at bounding box center [460, 452] width 22 height 22
click at [534, 476] on button "Save" at bounding box center [548, 483] width 60 height 17
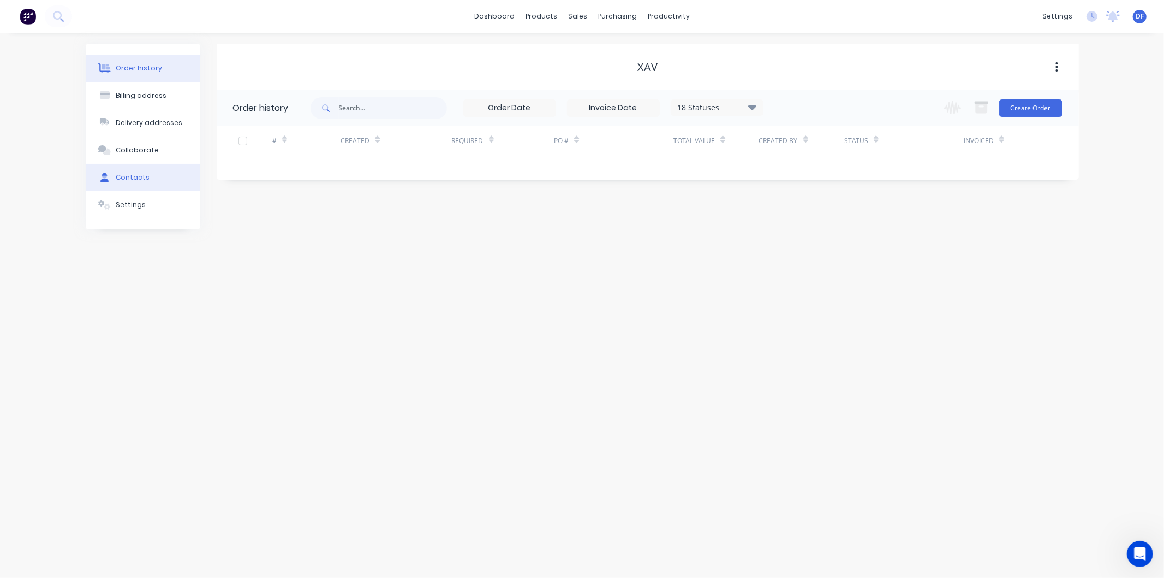
click at [127, 176] on div "Contacts" at bounding box center [133, 178] width 34 height 10
click at [1053, 108] on button "Add contact" at bounding box center [1045, 107] width 50 height 16
select select "AU"
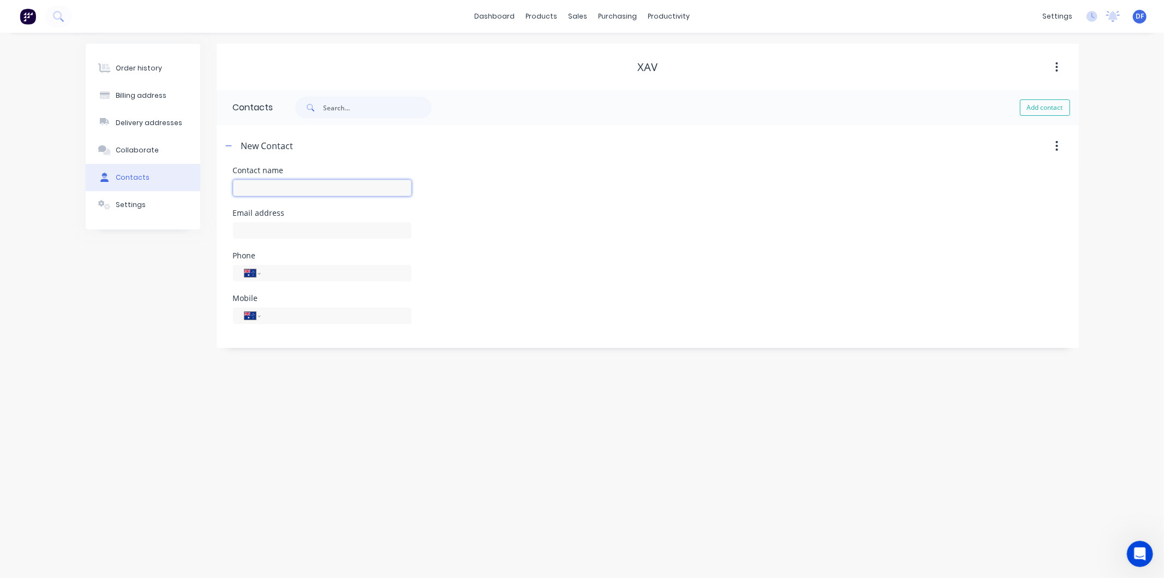
click at [269, 190] on input "text" at bounding box center [322, 188] width 179 height 16
type input "Xav"
click at [254, 228] on input "text" at bounding box center [322, 230] width 179 height 16
select select "AU"
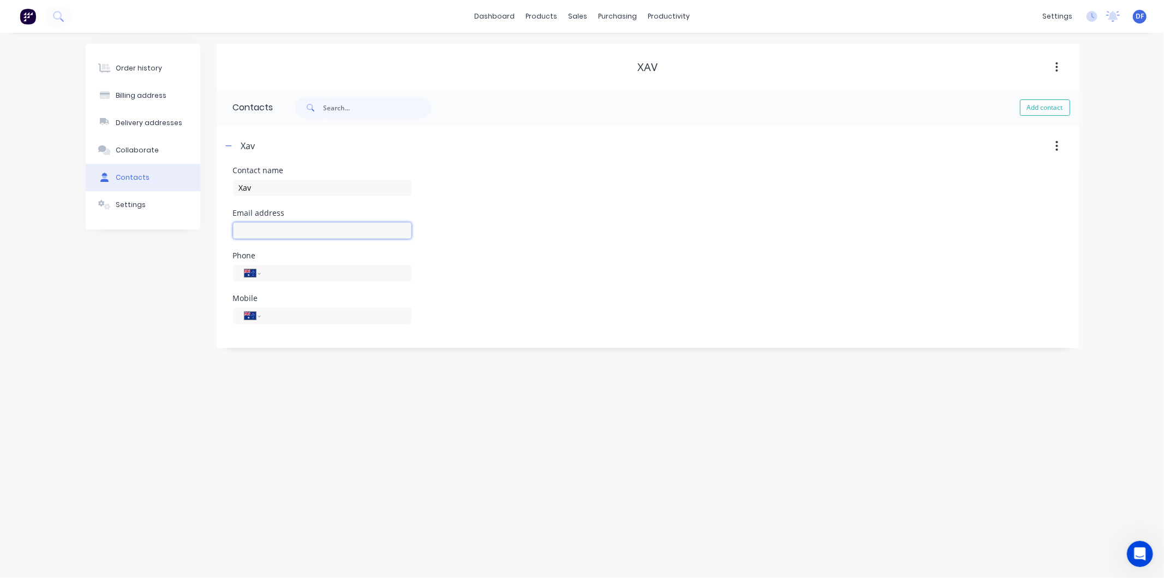
drag, startPoint x: 254, startPoint y: 228, endPoint x: 248, endPoint y: 230, distance: 6.6
click at [248, 230] on input "text" at bounding box center [322, 230] width 179 height 16
type input "[EMAIL_ADDRESS][DOMAIN_NAME]"
click at [298, 318] on input "tel" at bounding box center [334, 315] width 131 height 13
type input "0429 072 797"
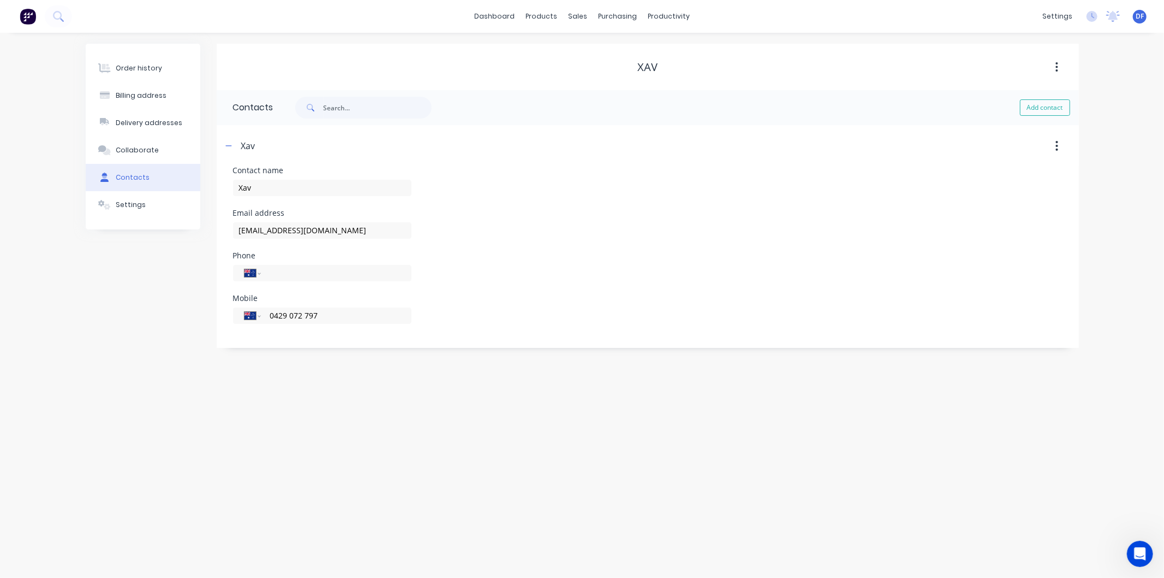
click at [393, 411] on div "Order history Billing address Delivery addresses Collaborate Contacts Settings …" at bounding box center [582, 305] width 1164 height 545
click at [148, 67] on div "Order history" at bounding box center [139, 68] width 46 height 10
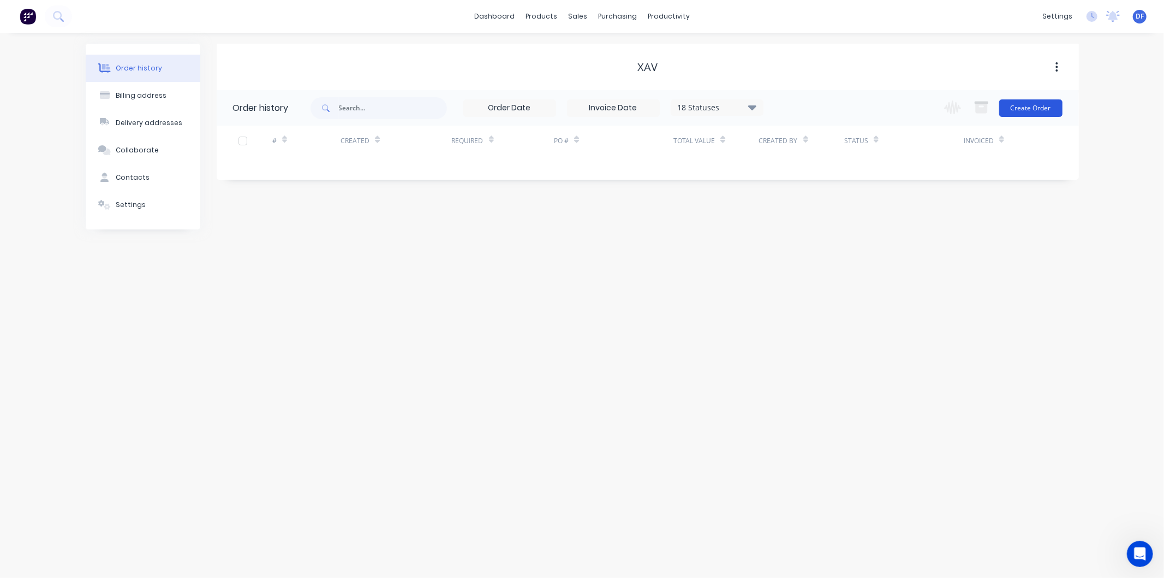
click at [1027, 108] on button "Create Order" at bounding box center [1031, 107] width 63 height 17
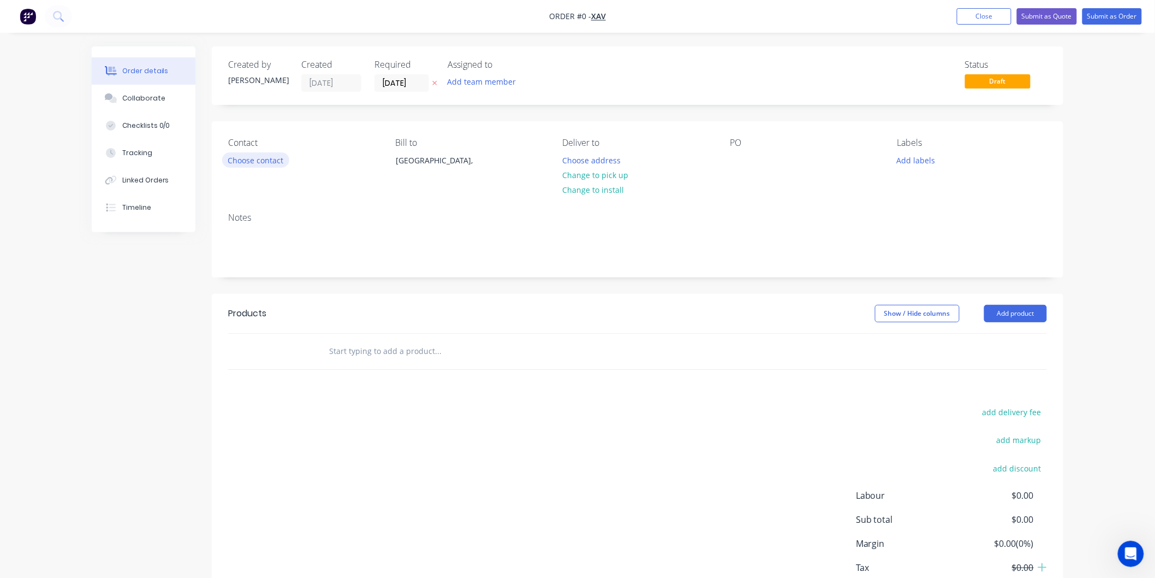
click at [271, 160] on button "Choose contact" at bounding box center [255, 159] width 67 height 15
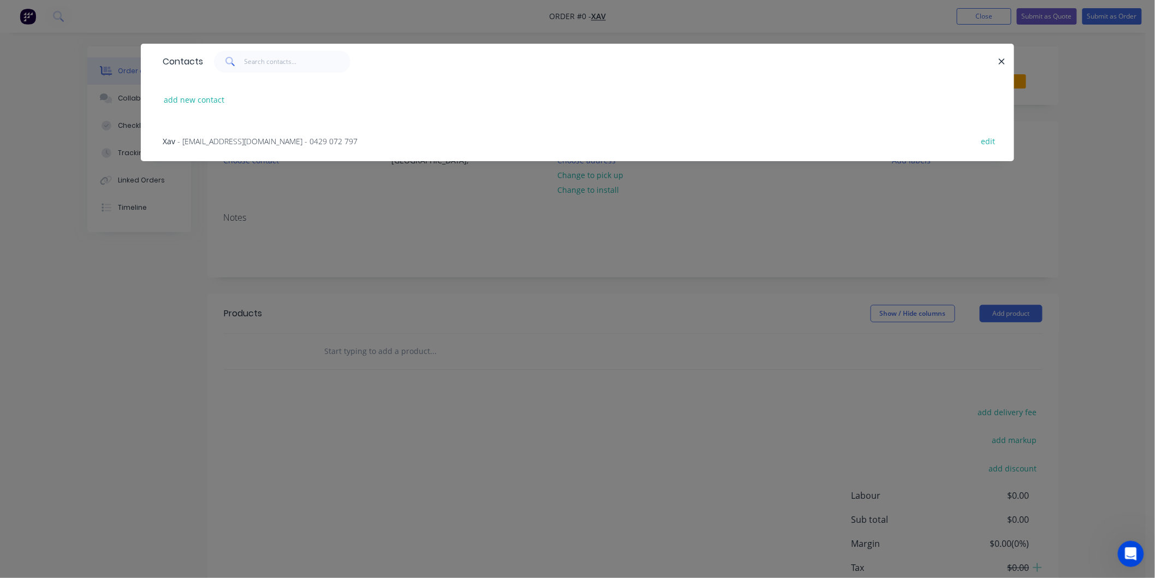
click at [270, 142] on span "- [EMAIL_ADDRESS][DOMAIN_NAME] - 0429 072 797" at bounding box center [267, 141] width 180 height 10
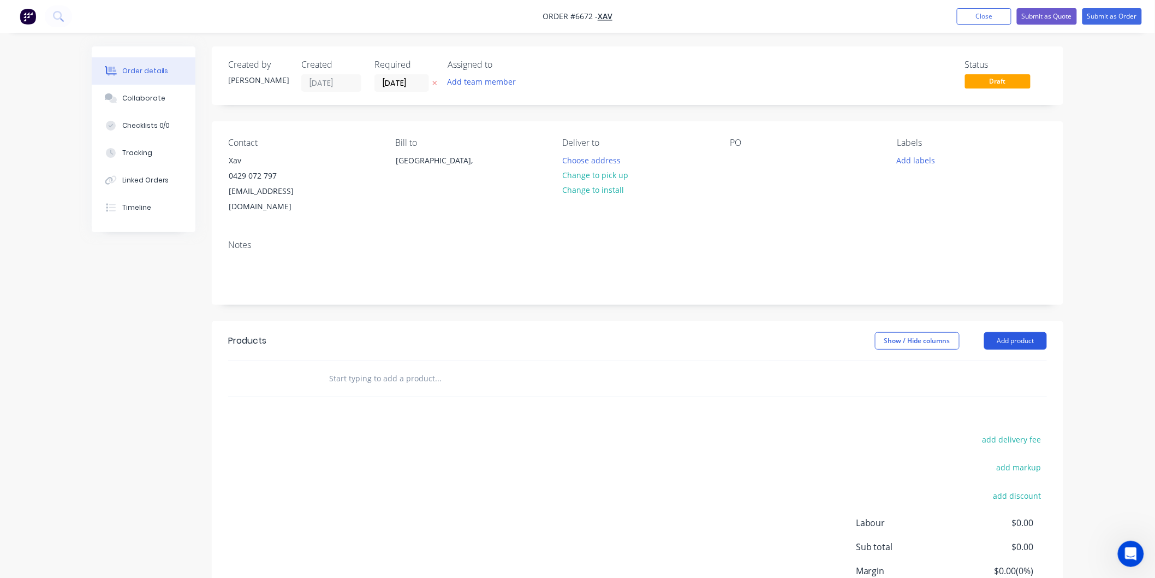
click at [1019, 332] on button "Add product" at bounding box center [1015, 340] width 63 height 17
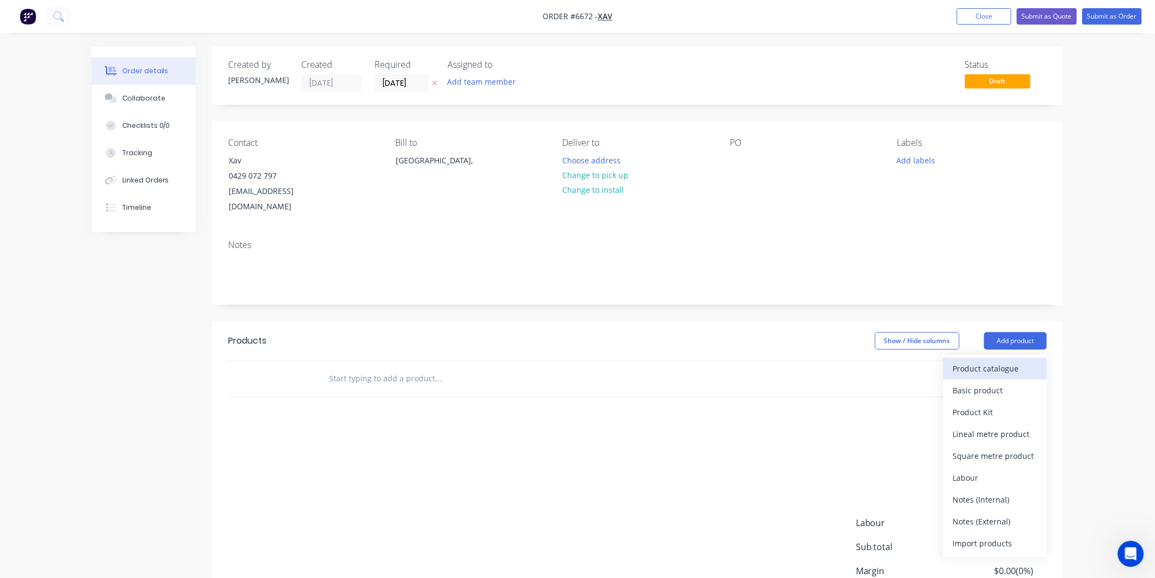
click at [1001, 360] on div "Product catalogue" at bounding box center [995, 368] width 84 height 16
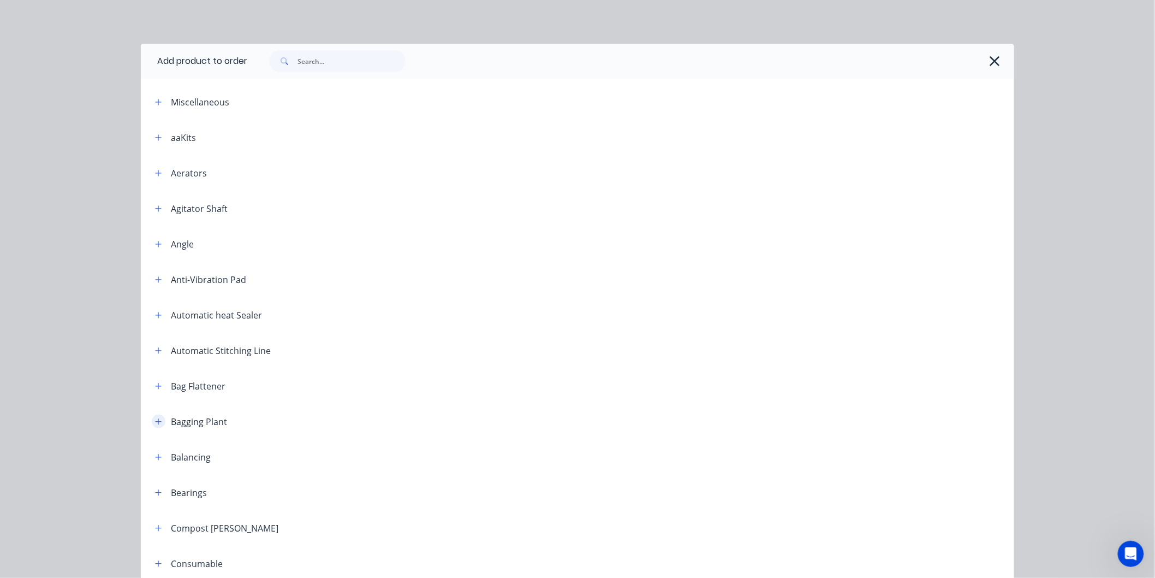
click at [156, 419] on icon "button" at bounding box center [159, 421] width 6 height 6
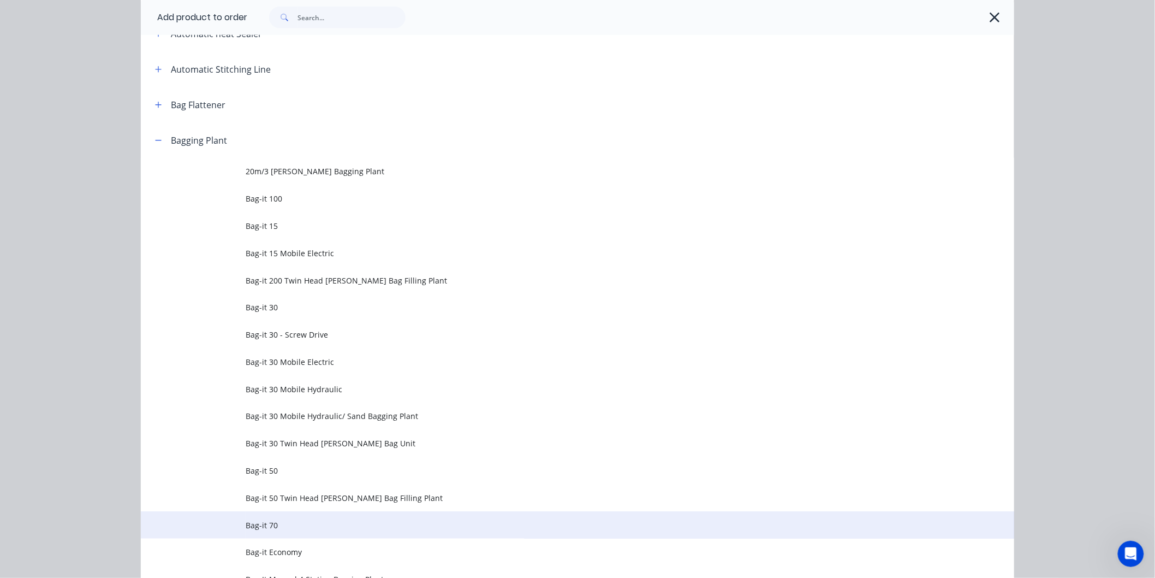
scroll to position [303, 0]
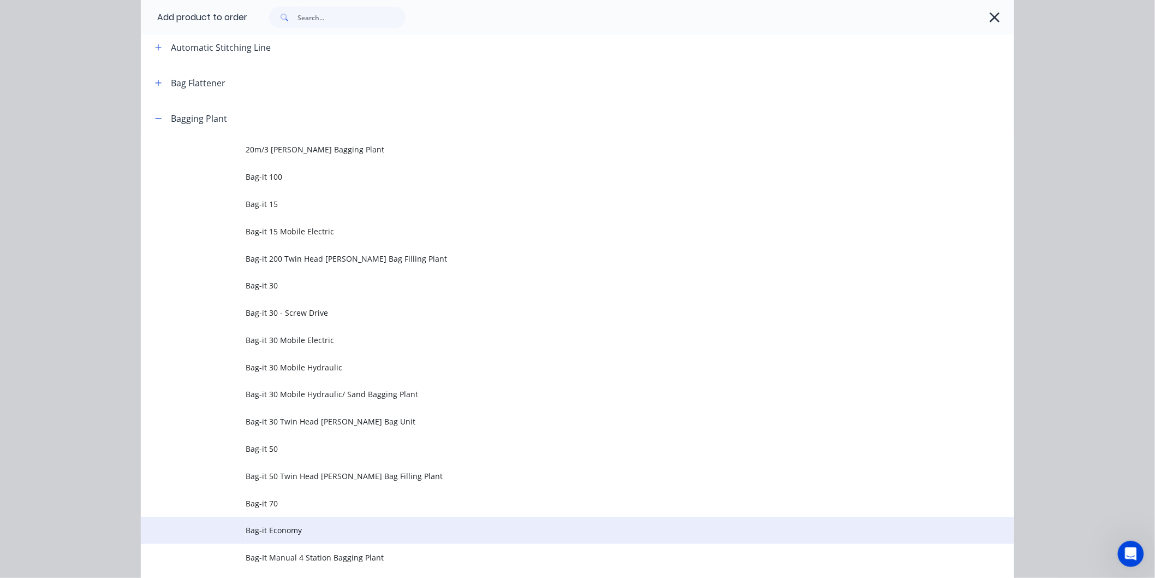
click at [279, 527] on span "Bag-it Economy" at bounding box center [553, 529] width 615 height 11
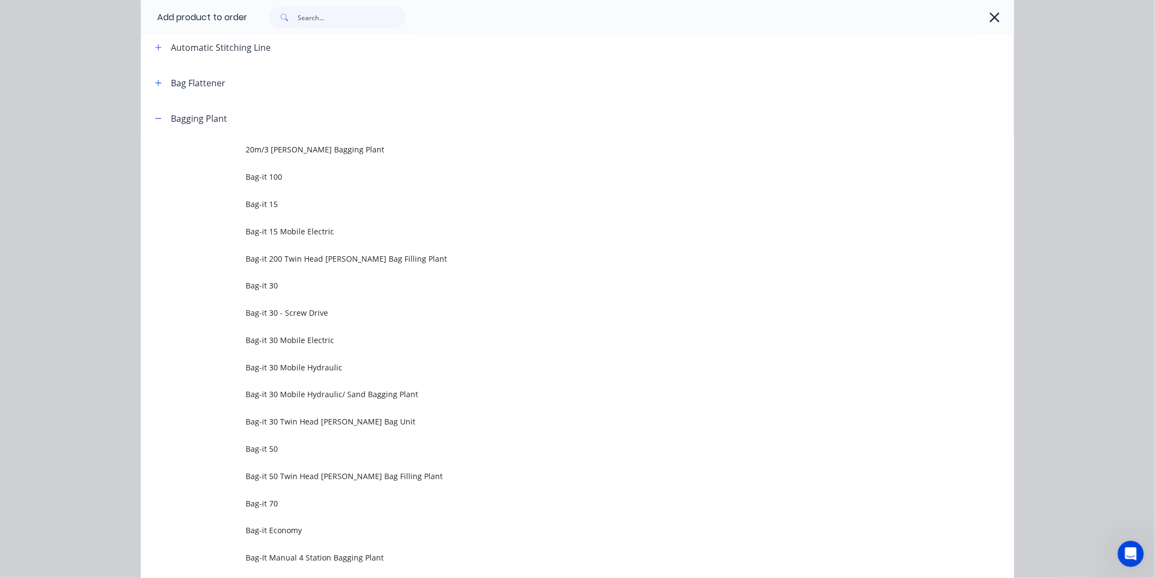
scroll to position [0, 0]
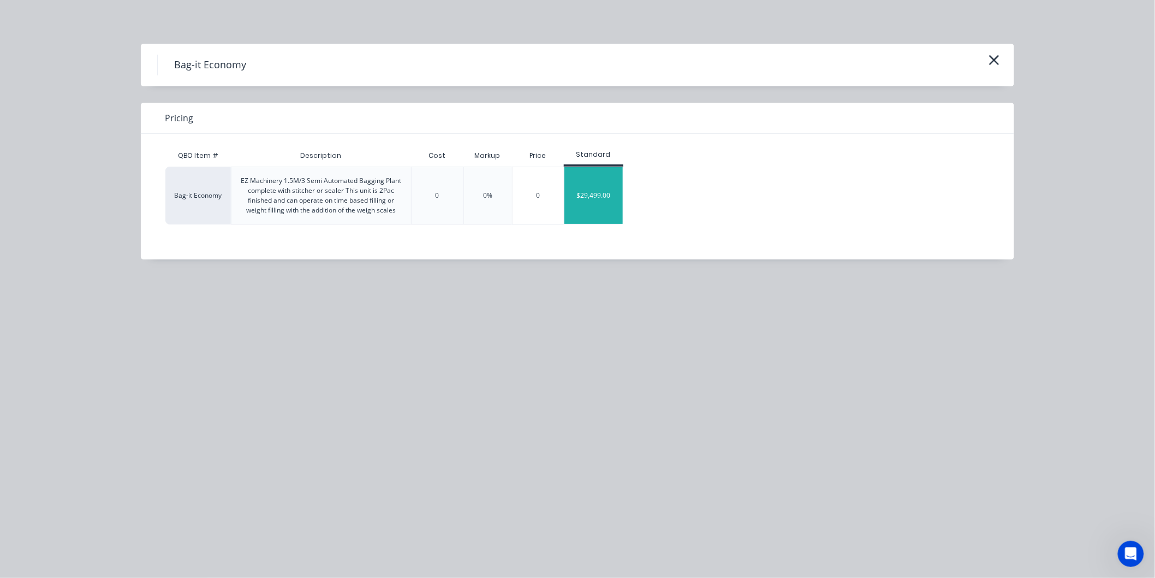
click at [605, 191] on div "$29,499.00" at bounding box center [593, 195] width 58 height 57
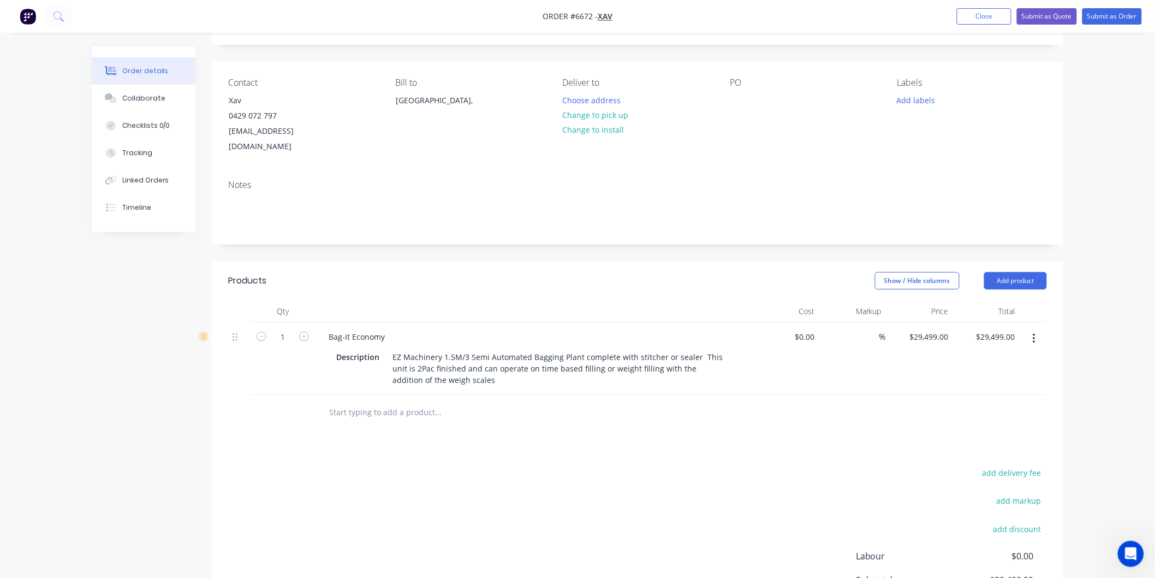
scroll to position [61, 0]
click at [1053, 15] on button "Submit as Quote" at bounding box center [1047, 16] width 60 height 16
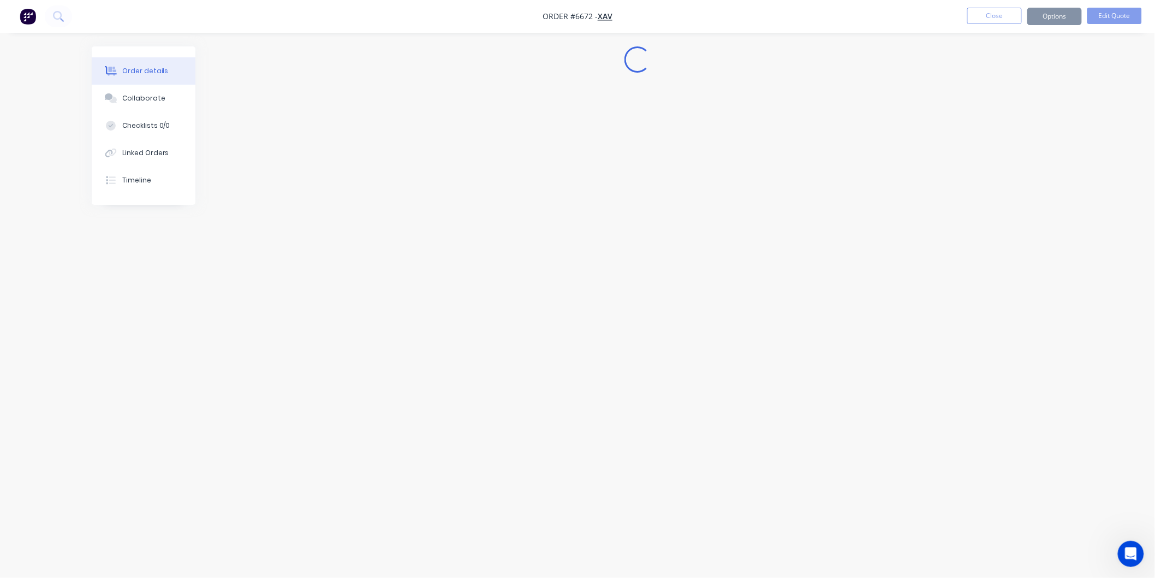
scroll to position [0, 0]
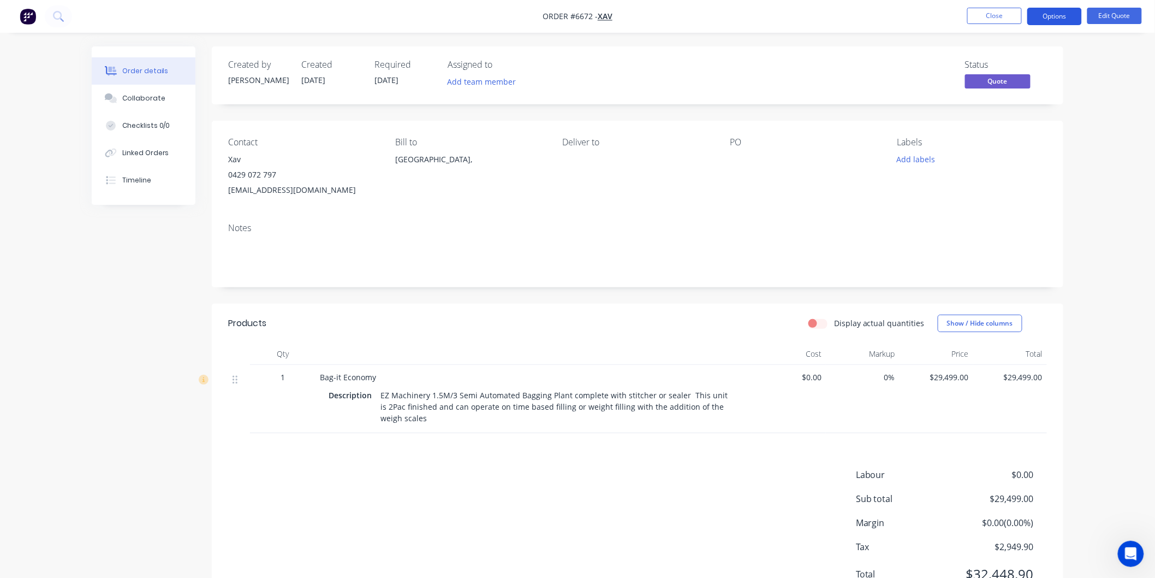
click at [1050, 14] on button "Options" at bounding box center [1054, 16] width 55 height 17
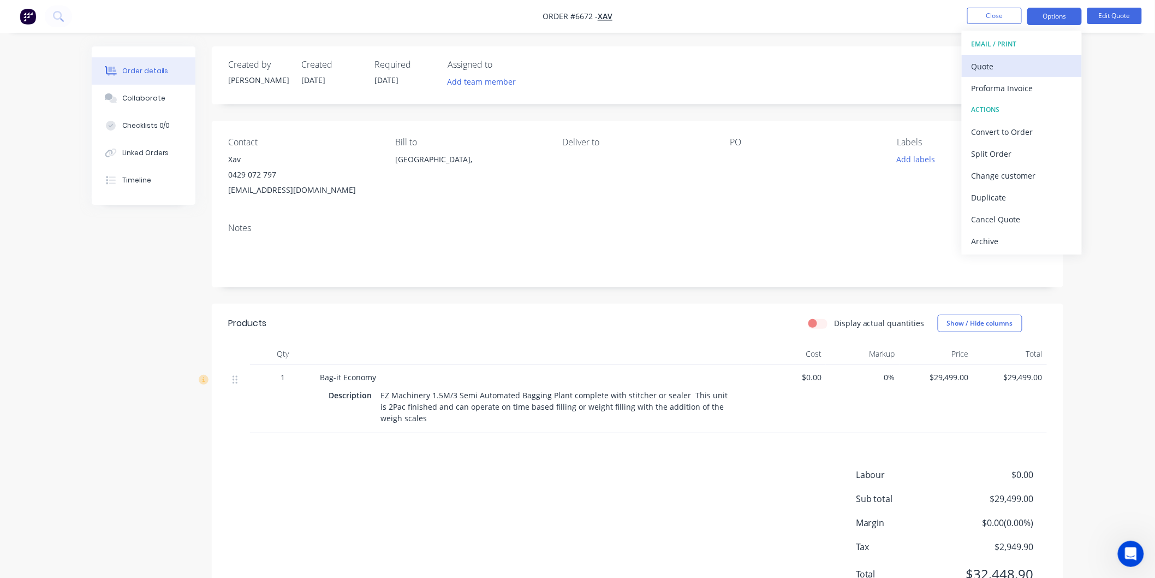
click at [983, 69] on div "Quote" at bounding box center [1022, 66] width 100 height 16
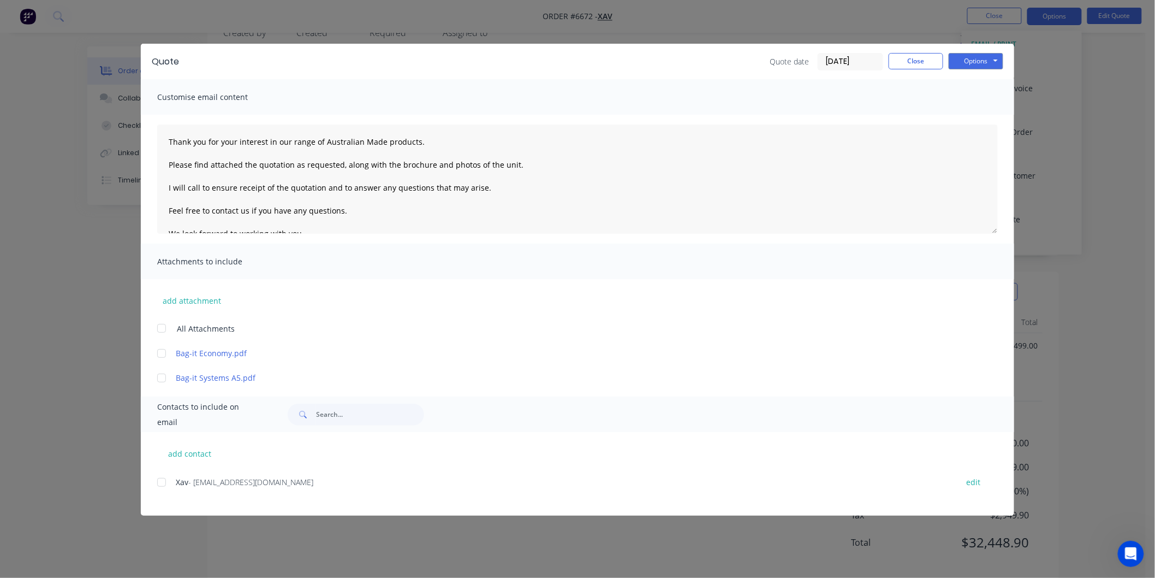
scroll to position [50, 0]
click at [164, 478] on div at bounding box center [162, 482] width 22 height 22
click at [167, 326] on div at bounding box center [162, 328] width 22 height 22
click at [164, 139] on textarea "Thank you for your interest in our range of Australian Made products. Please fi…" at bounding box center [577, 178] width 841 height 109
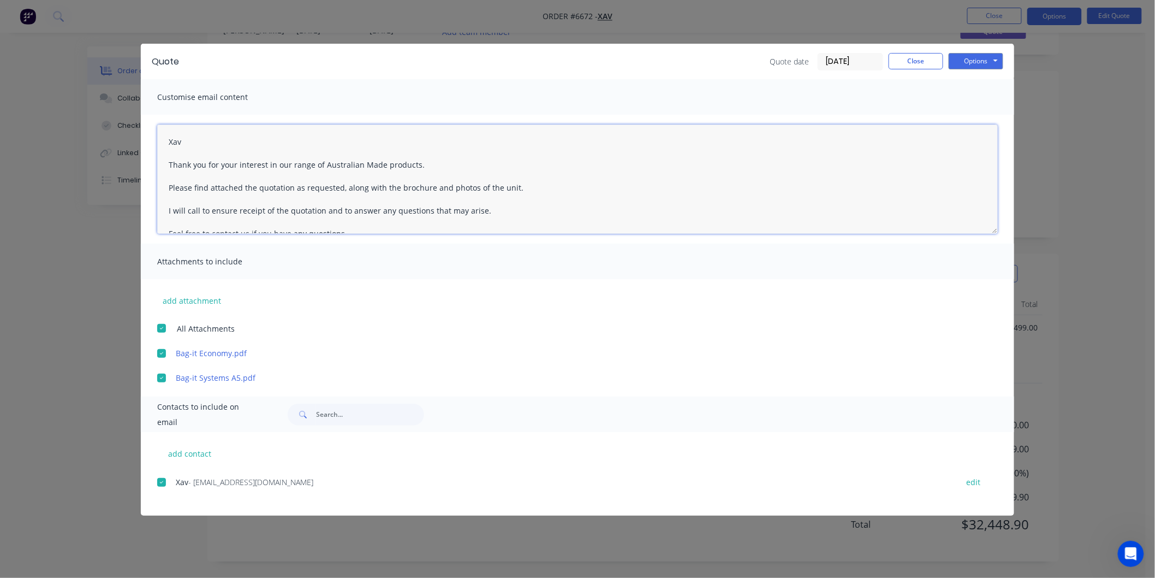
type textarea "Xav Thank you for your interest in our range of Australian Made products. Pleas…"
click at [926, 61] on button "Close" at bounding box center [916, 61] width 55 height 16
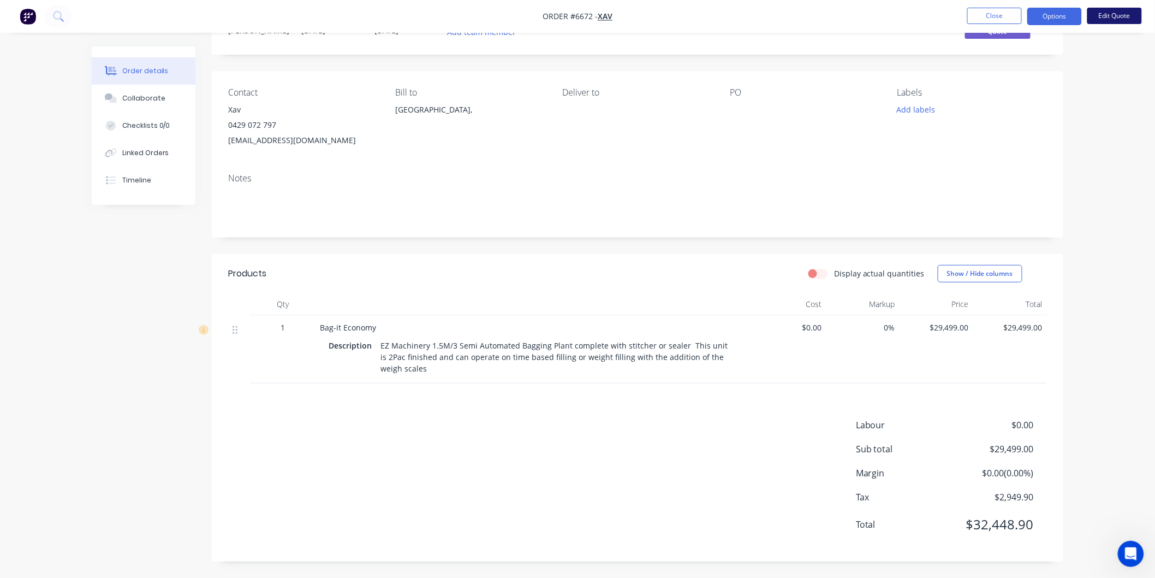
click at [1105, 12] on button "Edit Quote" at bounding box center [1114, 16] width 55 height 16
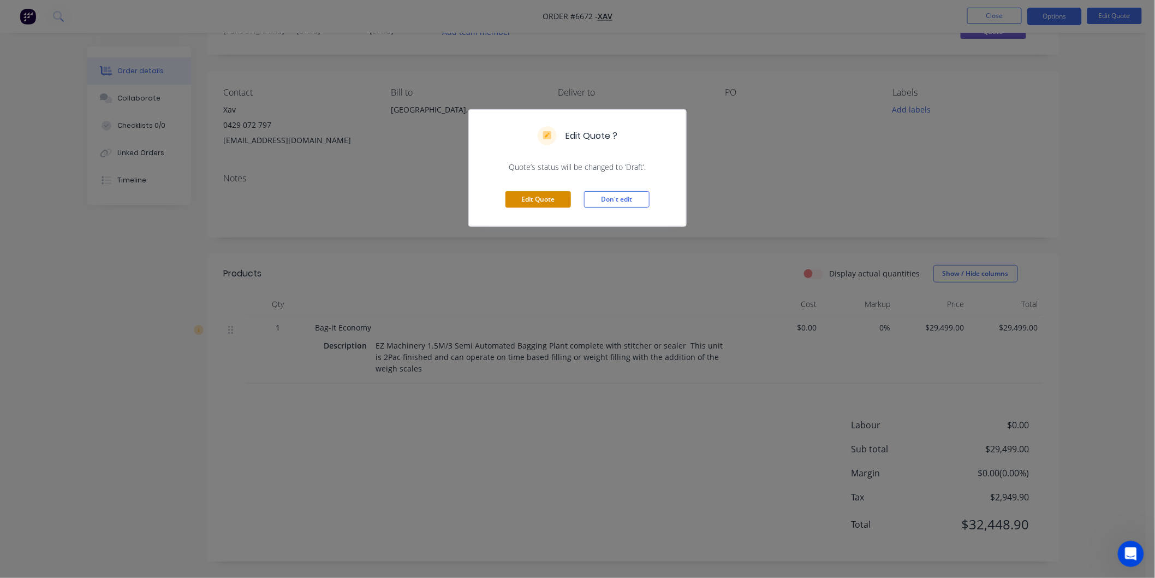
click at [533, 199] on button "Edit Quote" at bounding box center [539, 199] width 66 height 16
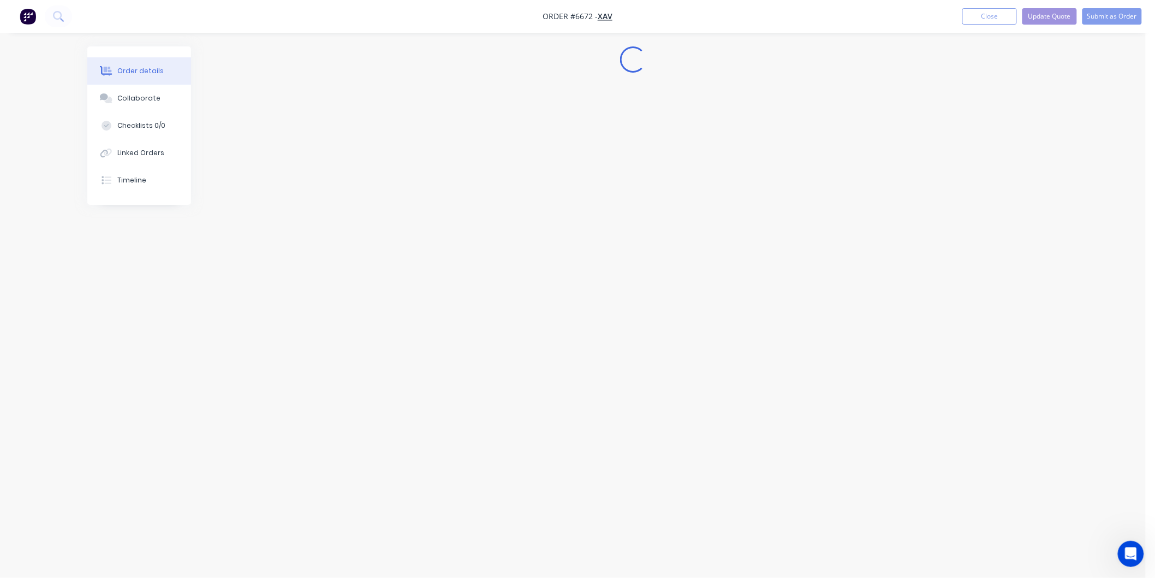
scroll to position [0, 0]
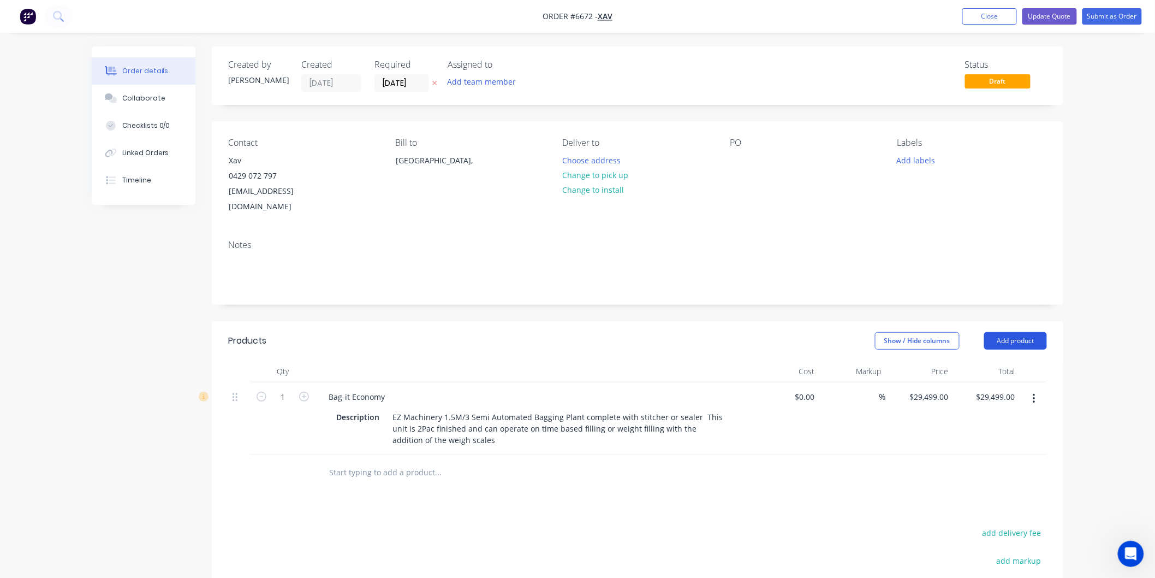
click at [1020, 332] on button "Add product" at bounding box center [1015, 340] width 63 height 17
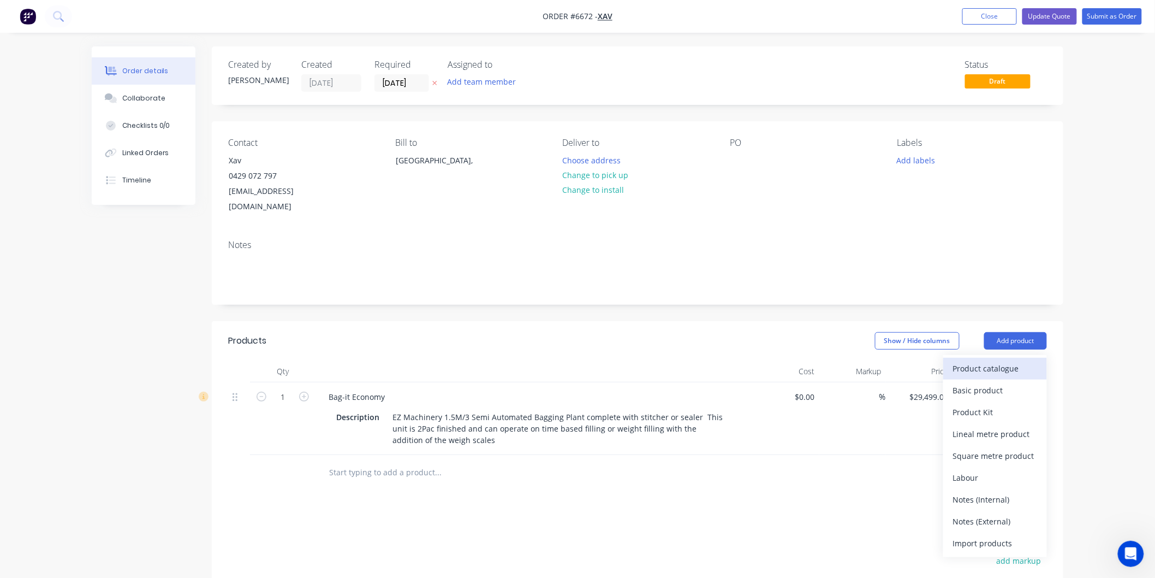
click at [975, 360] on div "Product catalogue" at bounding box center [995, 368] width 84 height 16
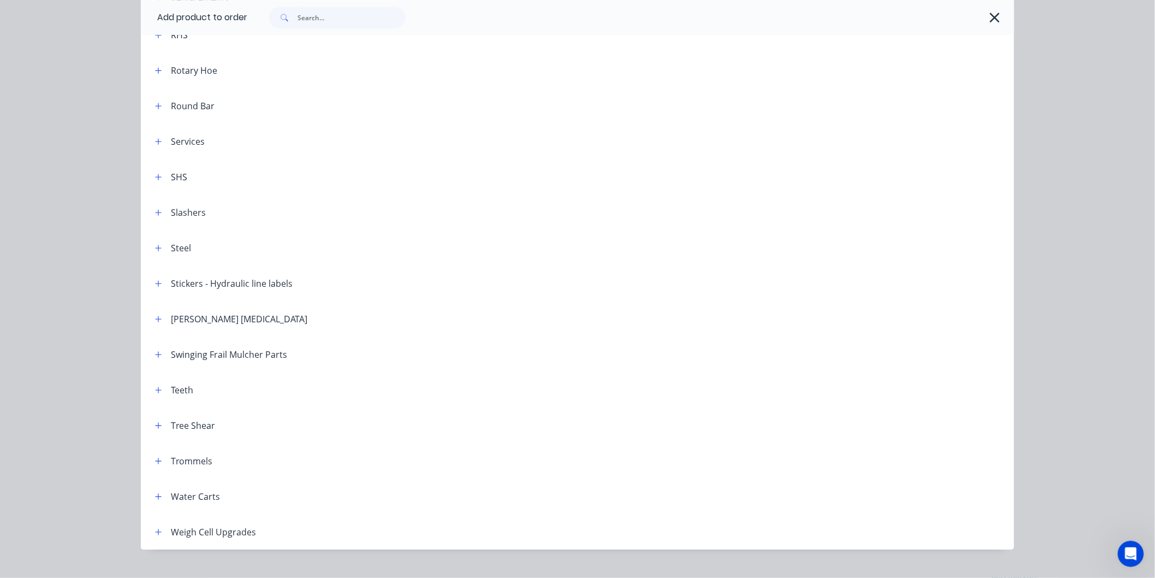
scroll to position [1292, 0]
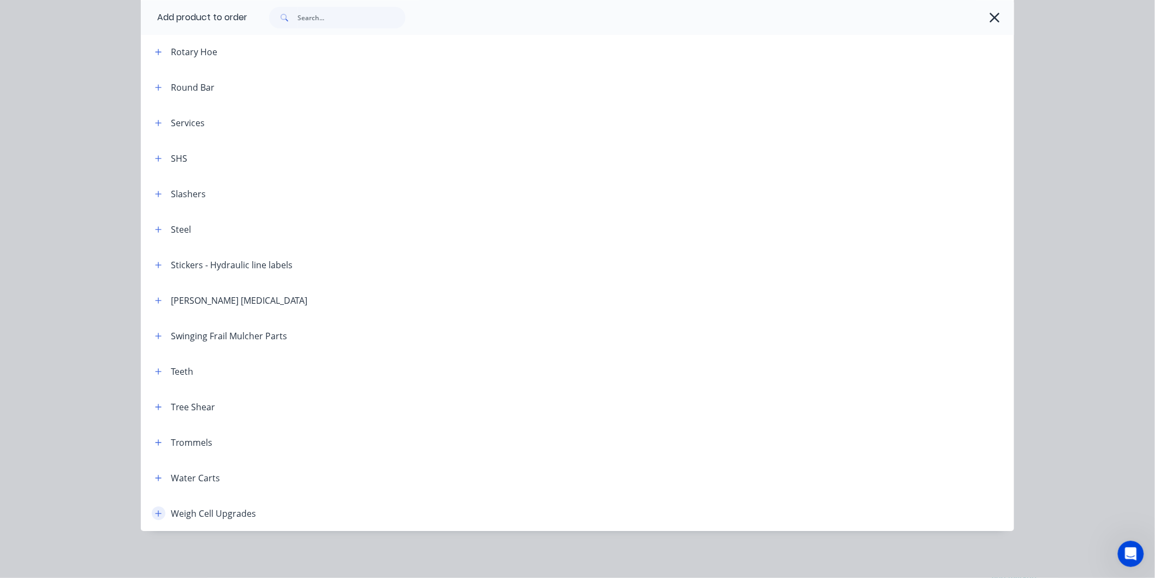
click at [155, 510] on icon "button" at bounding box center [158, 513] width 7 height 8
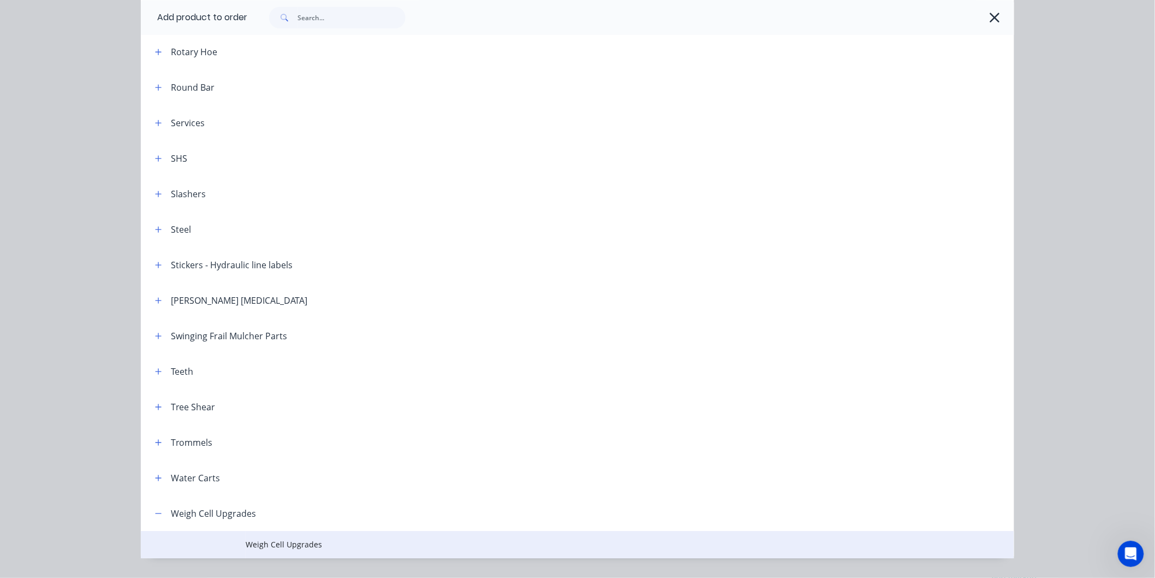
scroll to position [1319, 0]
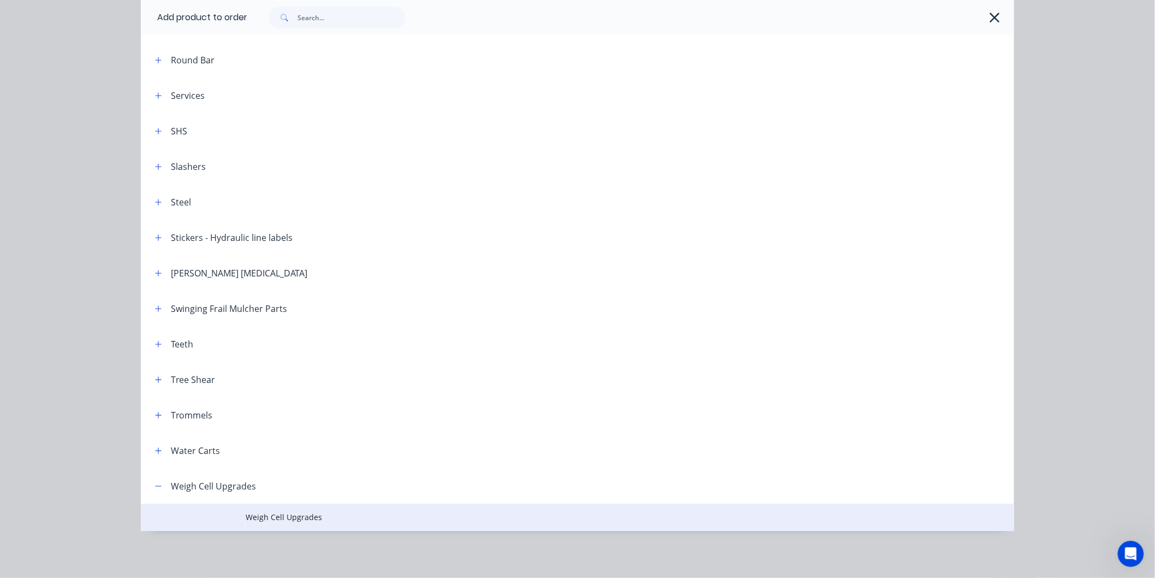
click at [285, 511] on span "Weigh Cell Upgrades" at bounding box center [553, 516] width 615 height 11
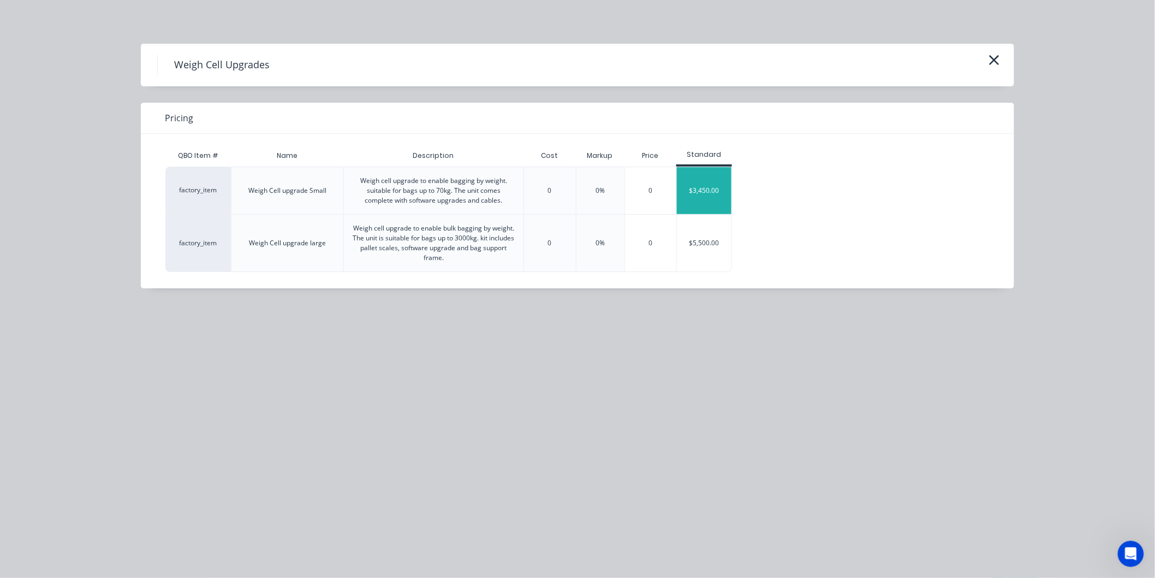
click at [704, 187] on div "$3,450.00" at bounding box center [704, 190] width 55 height 47
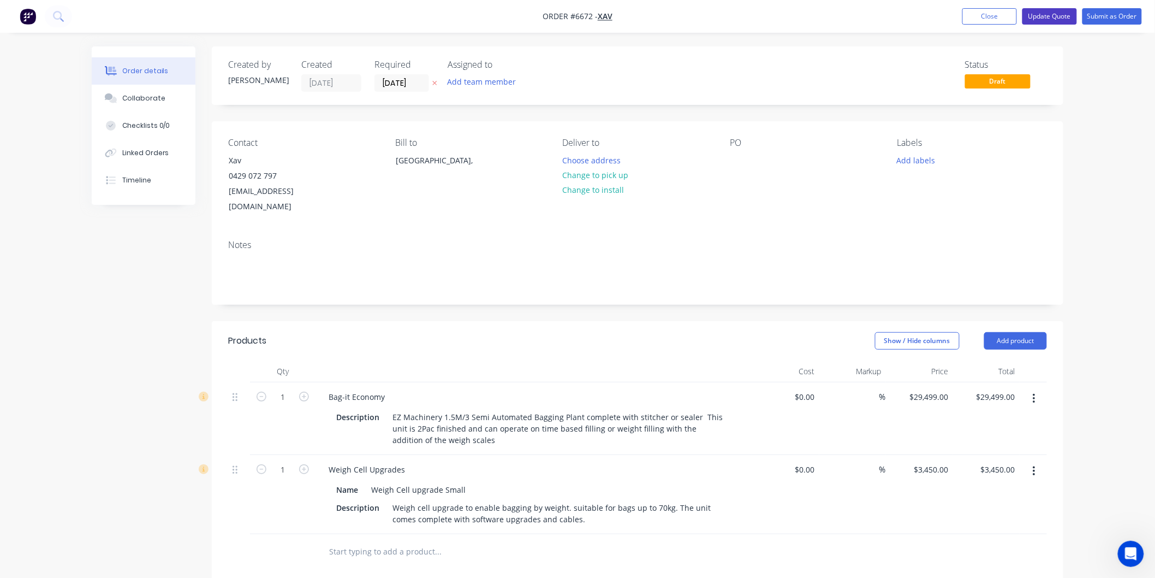
click at [1052, 13] on button "Update Quote" at bounding box center [1050, 16] width 55 height 16
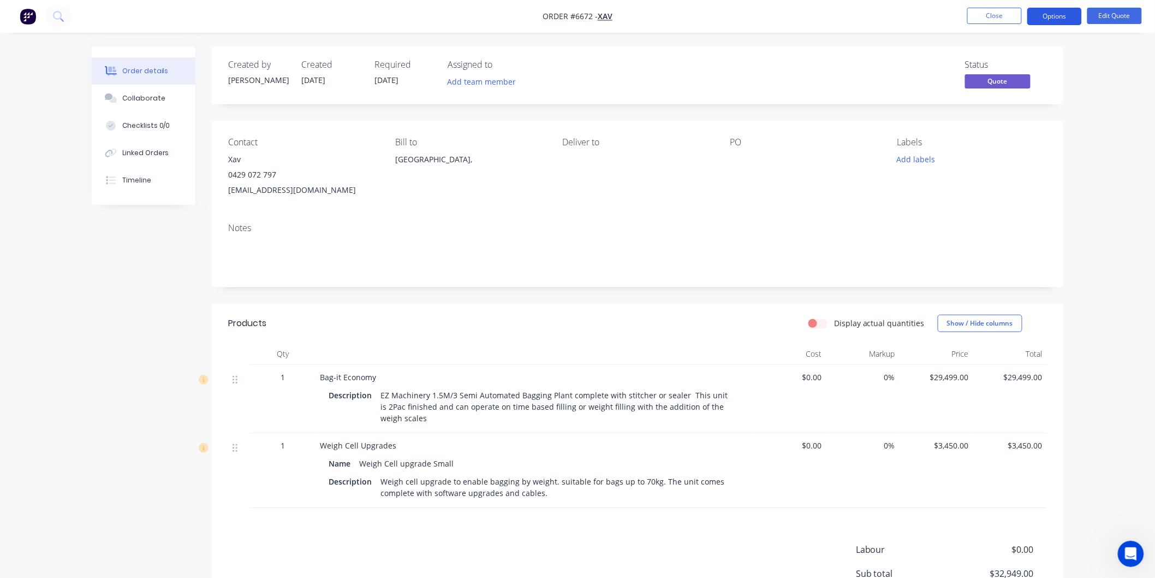
click at [1065, 14] on button "Options" at bounding box center [1054, 16] width 55 height 17
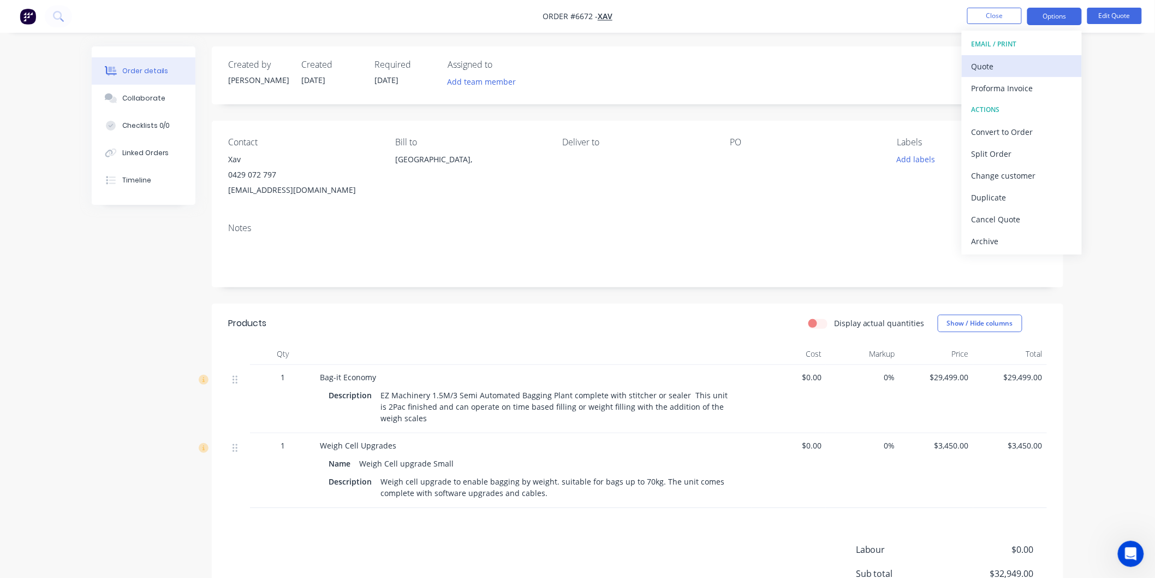
click at [990, 66] on div "Quote" at bounding box center [1022, 66] width 100 height 16
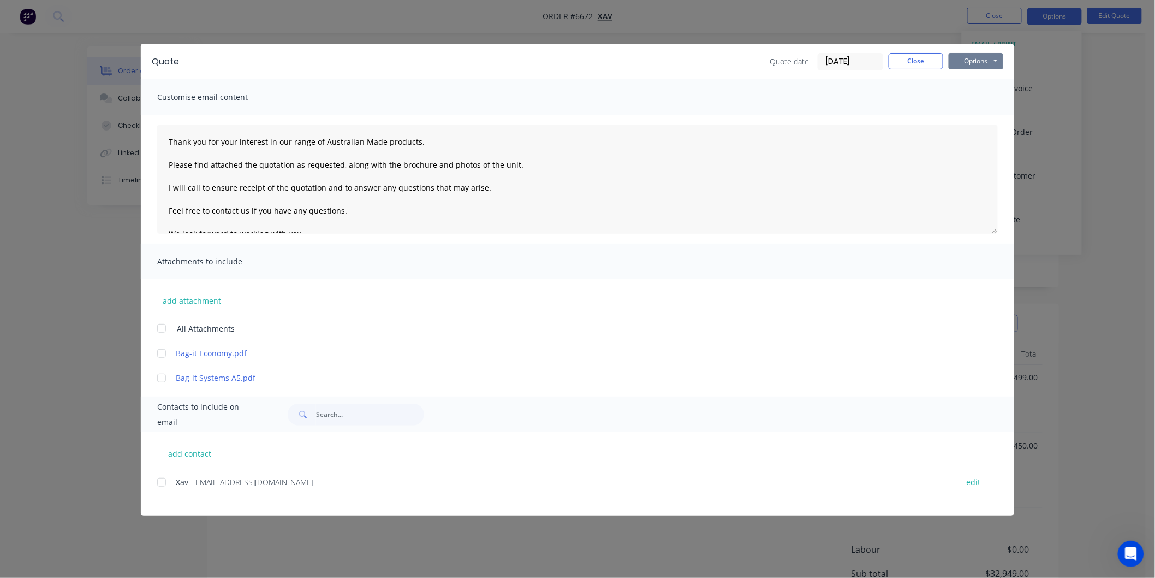
click at [982, 56] on button "Options" at bounding box center [976, 61] width 55 height 16
click at [156, 478] on div "add contact Xav - [EMAIL_ADDRESS][DOMAIN_NAME] edit" at bounding box center [577, 474] width 873 height 84
click at [158, 330] on div at bounding box center [162, 328] width 22 height 22
click at [161, 133] on textarea "Thank you for your interest in our range of Australian Made products. Please fi…" at bounding box center [577, 178] width 841 height 109
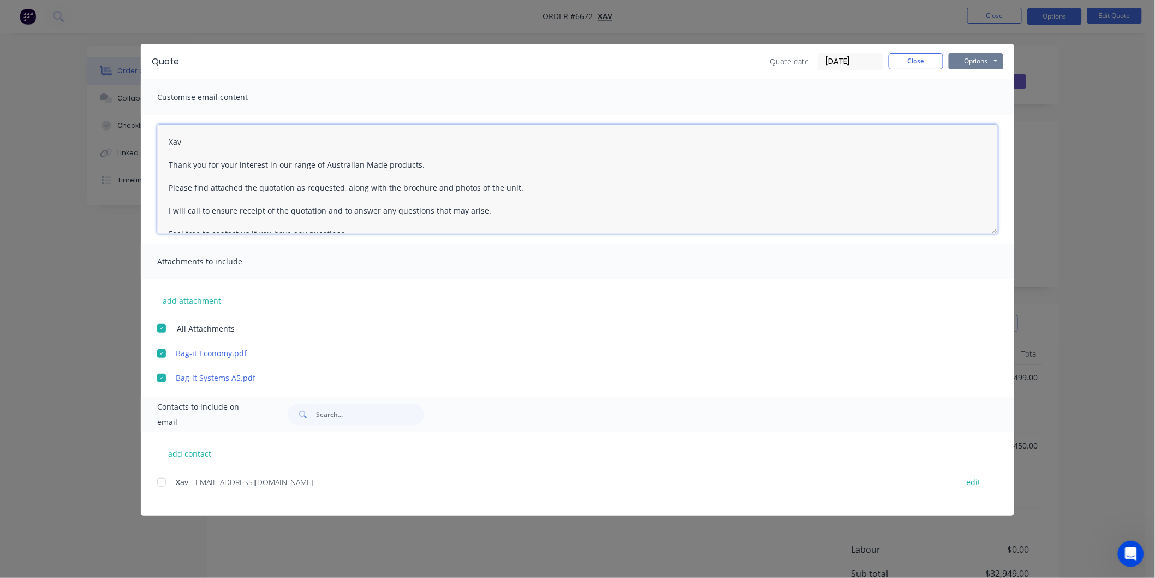
type textarea "Xav Thank you for your interest in our range of Australian Made products. Pleas…"
click at [974, 57] on button "Options" at bounding box center [976, 61] width 55 height 16
click at [984, 114] on button "Email" at bounding box center [984, 117] width 70 height 18
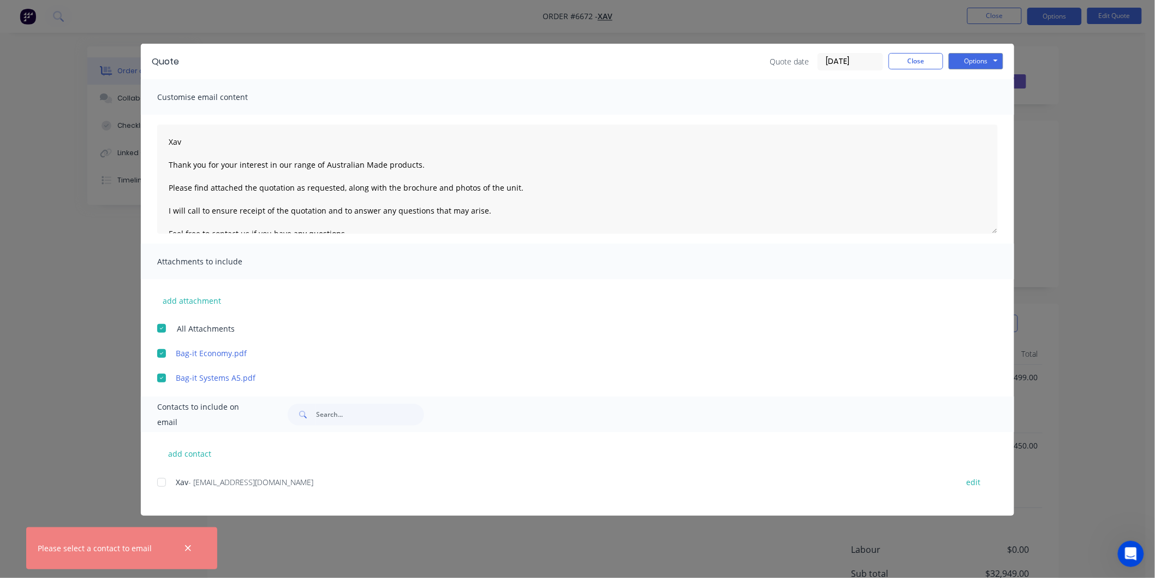
click at [161, 484] on div at bounding box center [162, 482] width 22 height 22
click at [981, 62] on button "Options" at bounding box center [976, 61] width 55 height 16
click at [985, 115] on button "Email" at bounding box center [984, 117] width 70 height 18
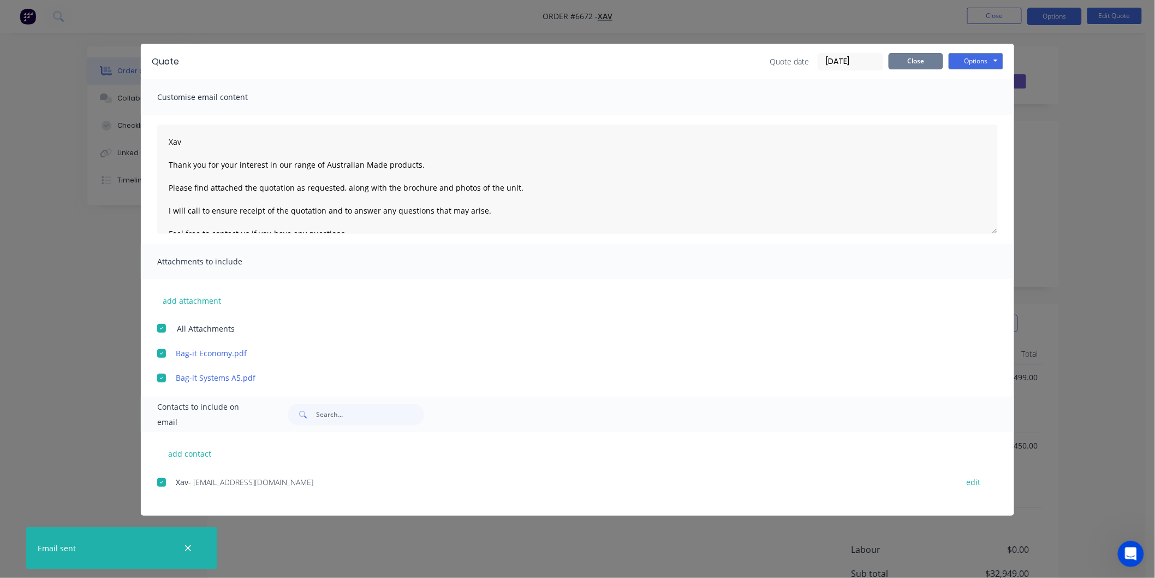
click at [921, 55] on button "Close" at bounding box center [916, 61] width 55 height 16
